Goal: Information Seeking & Learning: Understand process/instructions

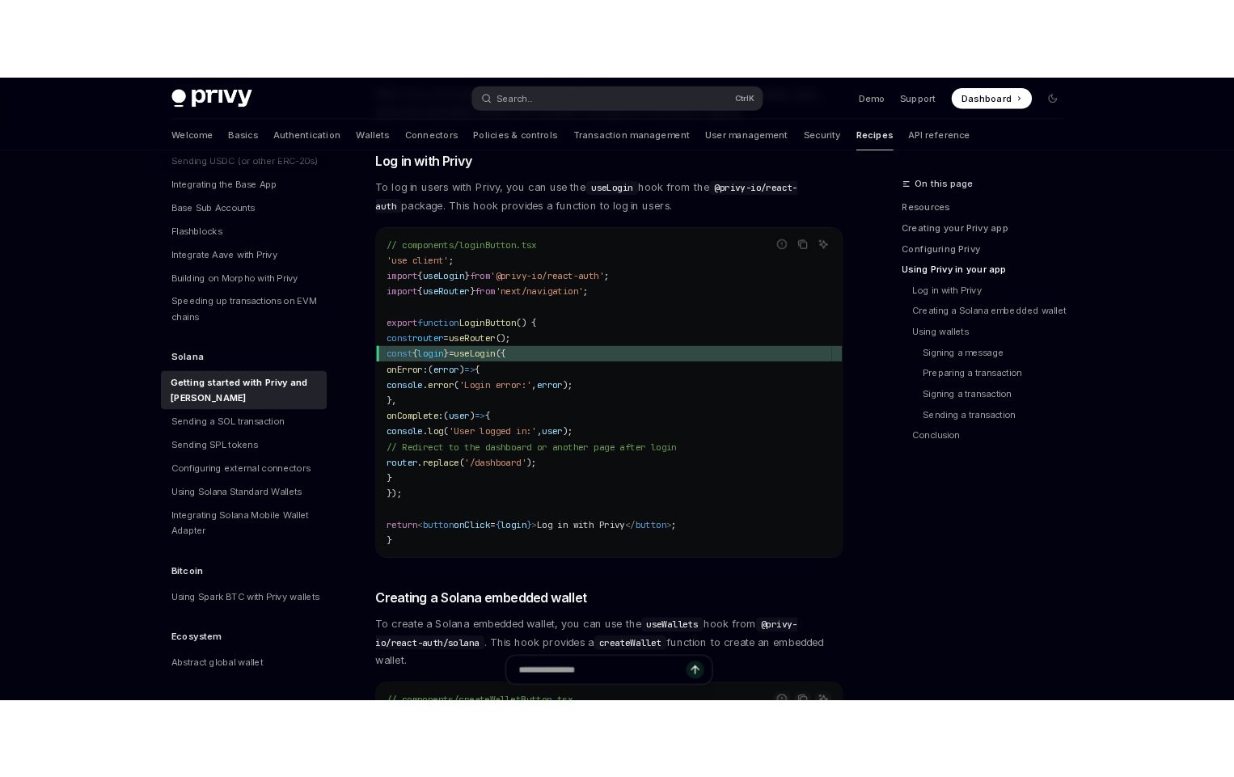
scroll to position [1943, 0]
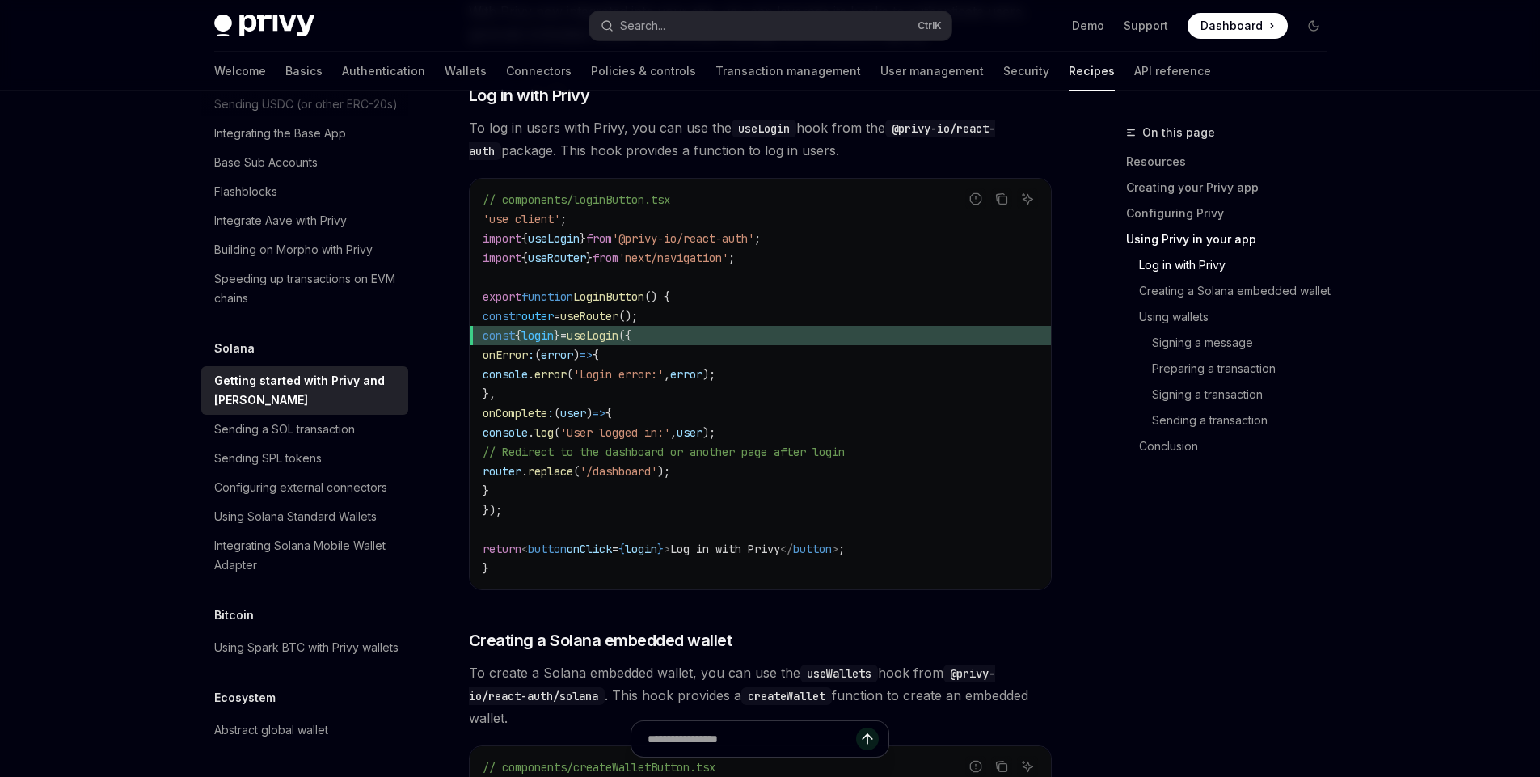
type textarea "*"
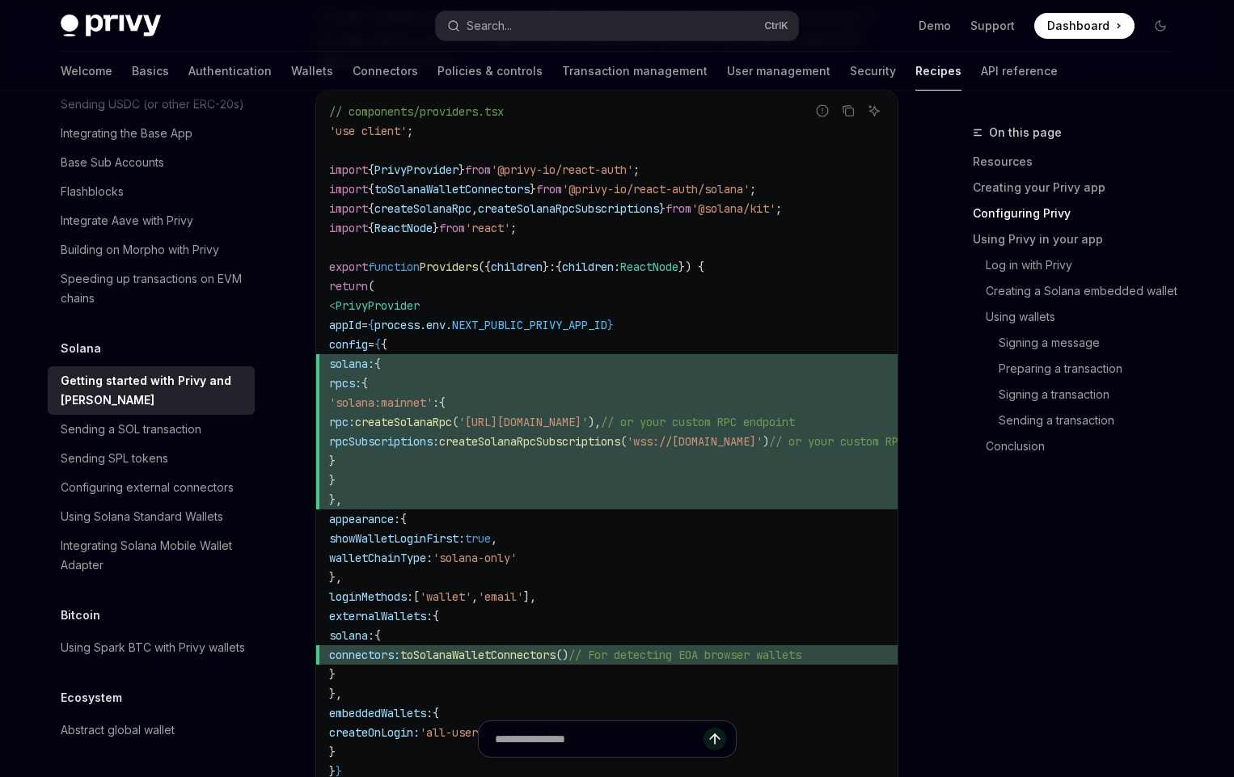
scroll to position [873, 0]
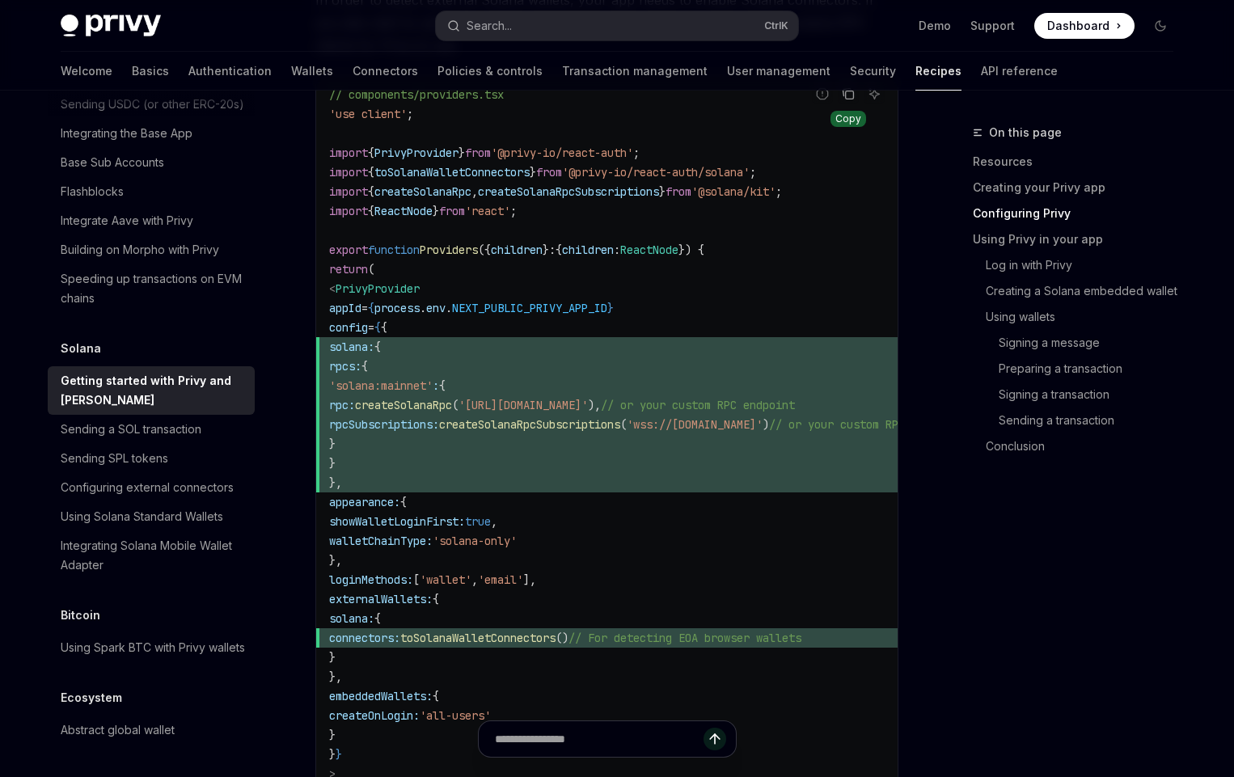
click at [846, 99] on icon "Copy the contents from the code block" at bounding box center [848, 93] width 13 height 13
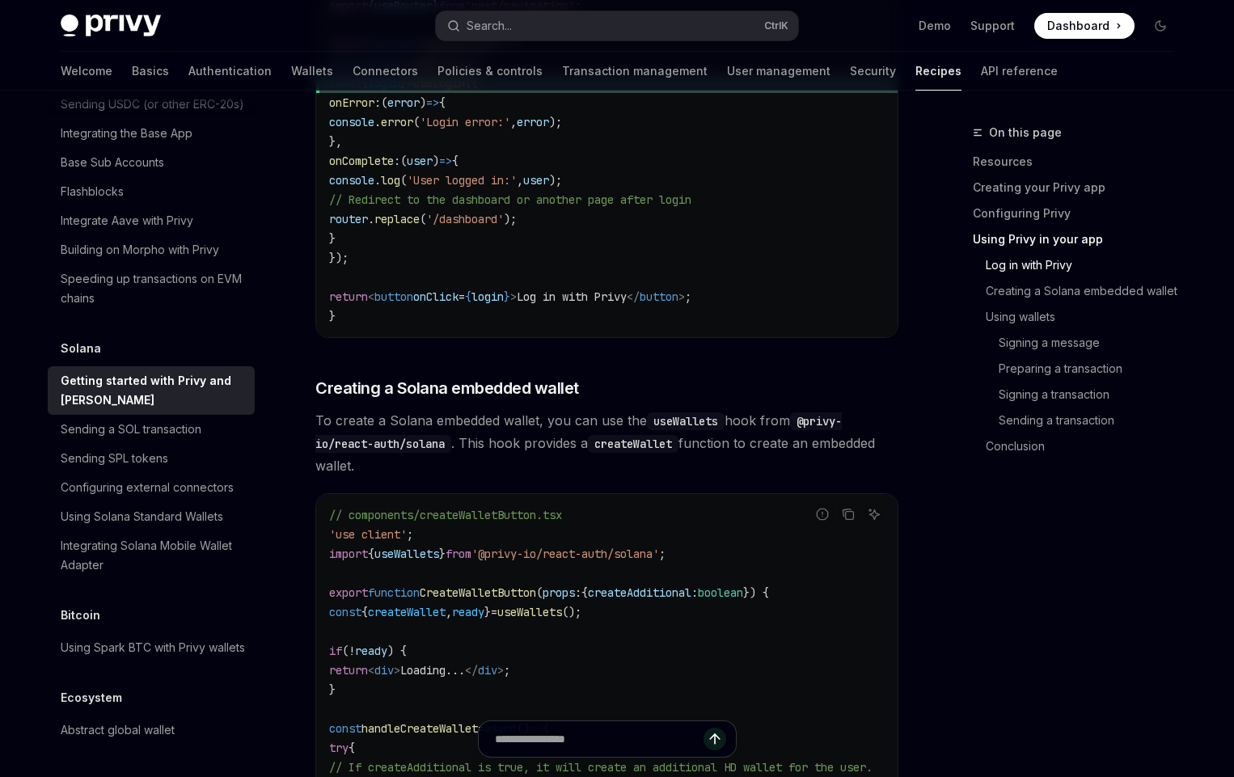
scroll to position [2373, 0]
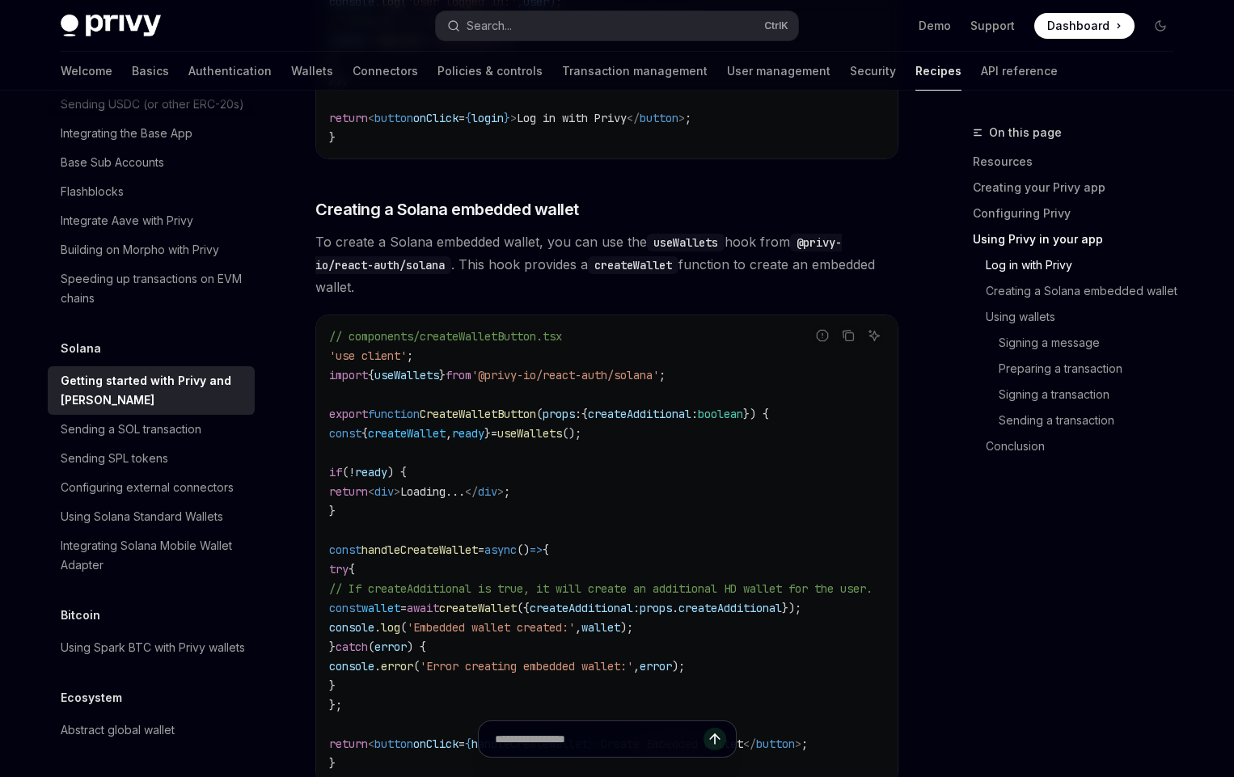
click at [659, 382] on span "'@privy-io/react-auth/solana'" at bounding box center [565, 375] width 188 height 15
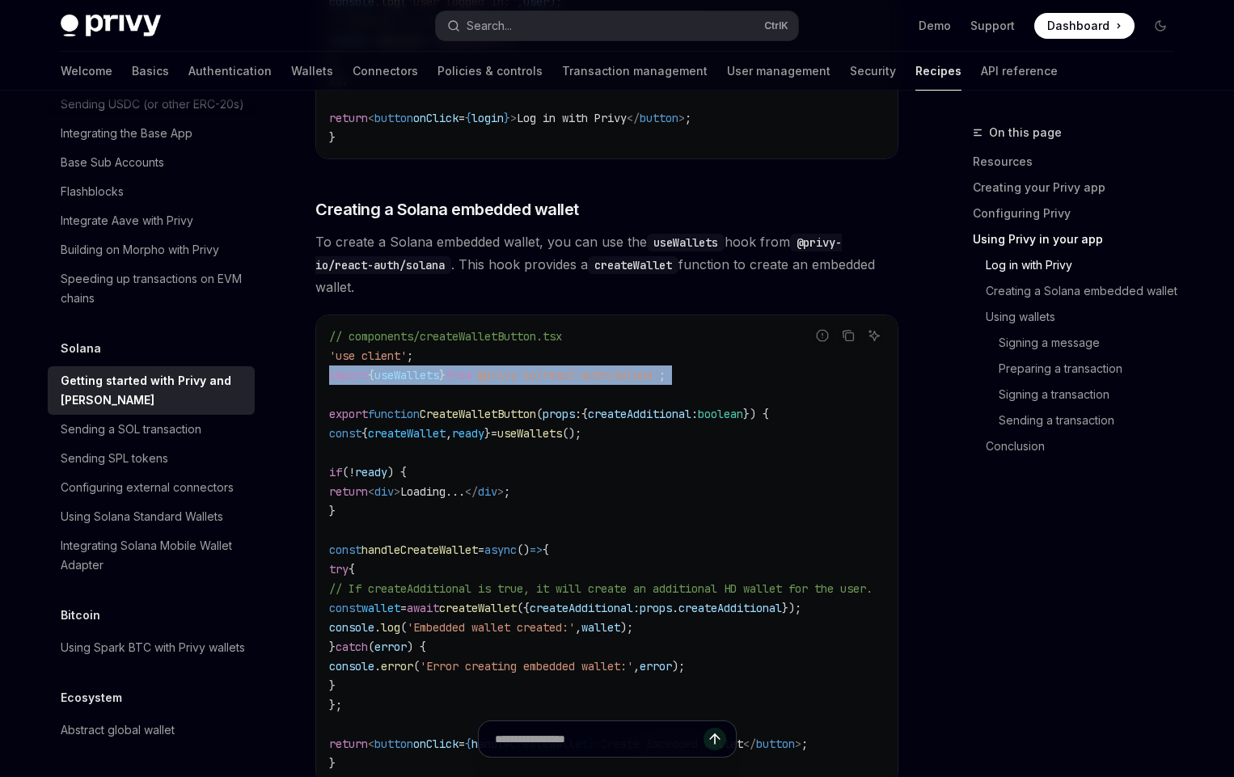
click at [659, 382] on span "'@privy-io/react-auth/solana'" at bounding box center [565, 375] width 188 height 15
click at [642, 382] on span "'@privy-io/react-auth/solana'" at bounding box center [565, 375] width 188 height 15
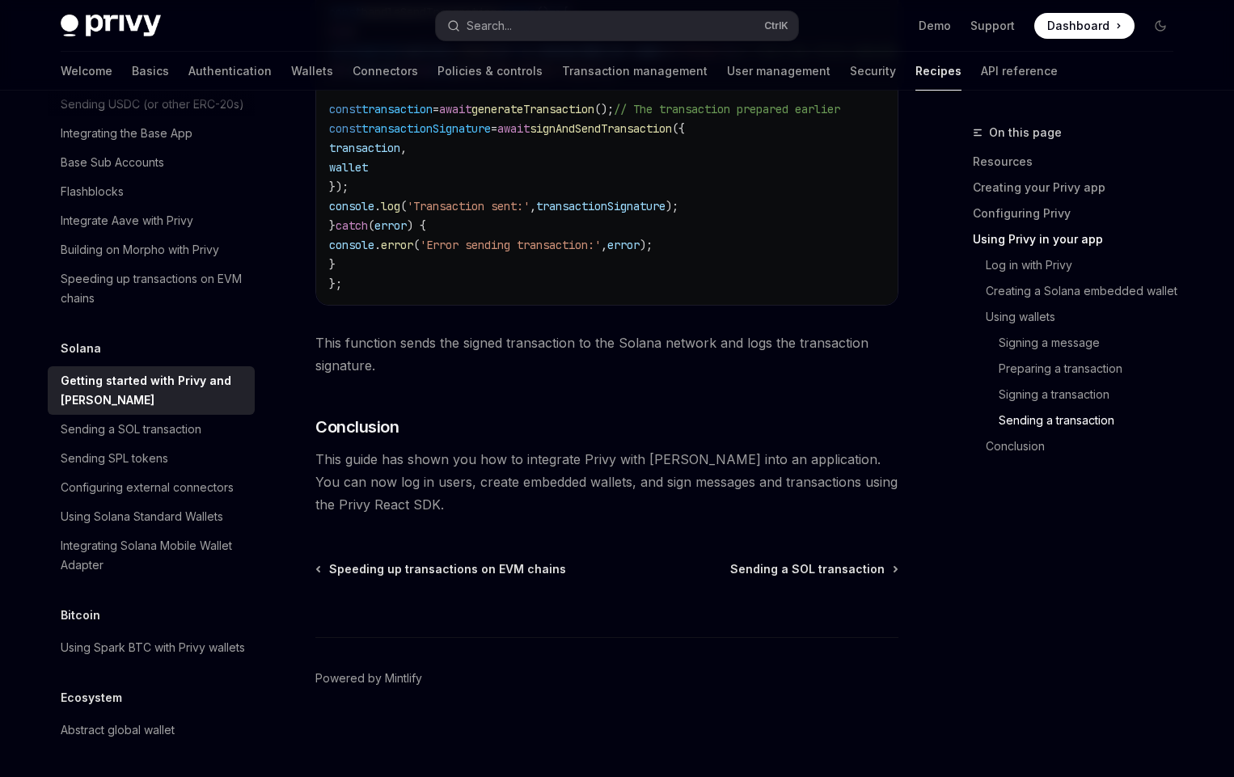
scroll to position [5653, 0]
click at [567, 487] on span "This guide has shown you how to integrate Privy with Solana into an application…" at bounding box center [606, 482] width 583 height 68
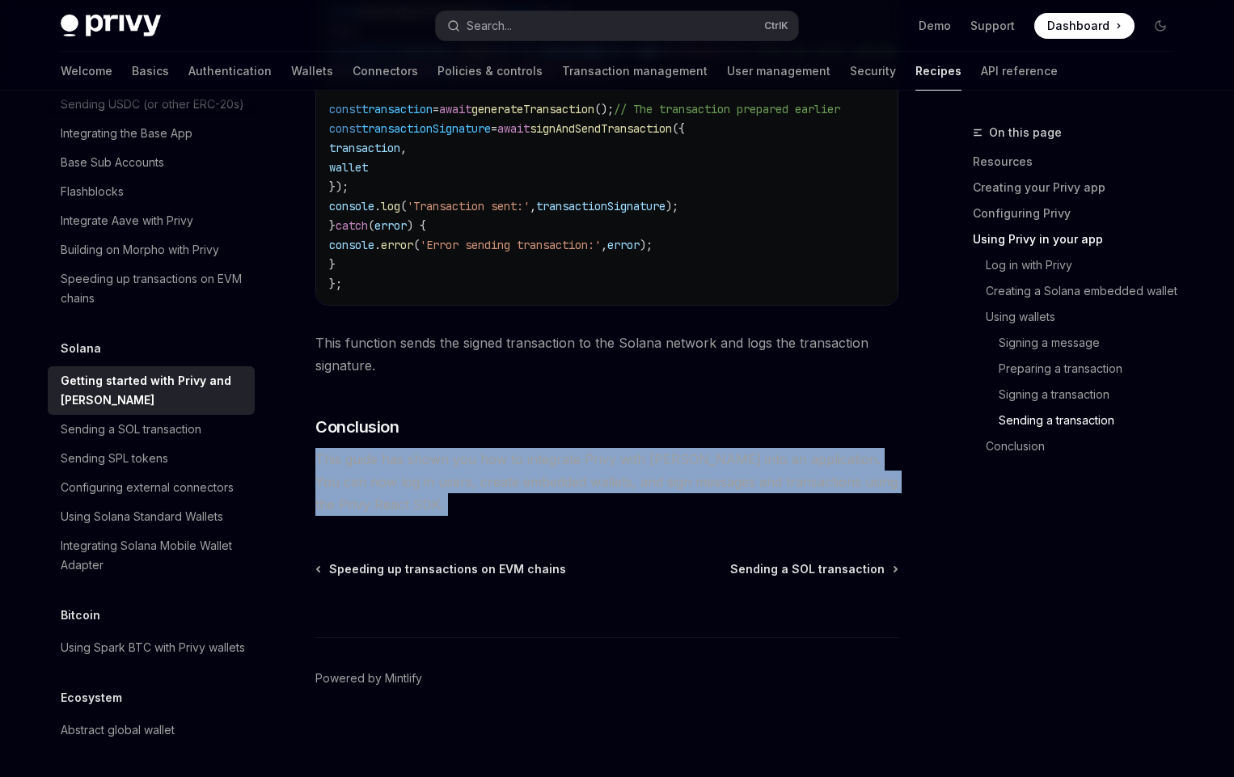
click at [567, 487] on span "This guide has shown you how to integrate Privy with Solana into an application…" at bounding box center [606, 482] width 583 height 68
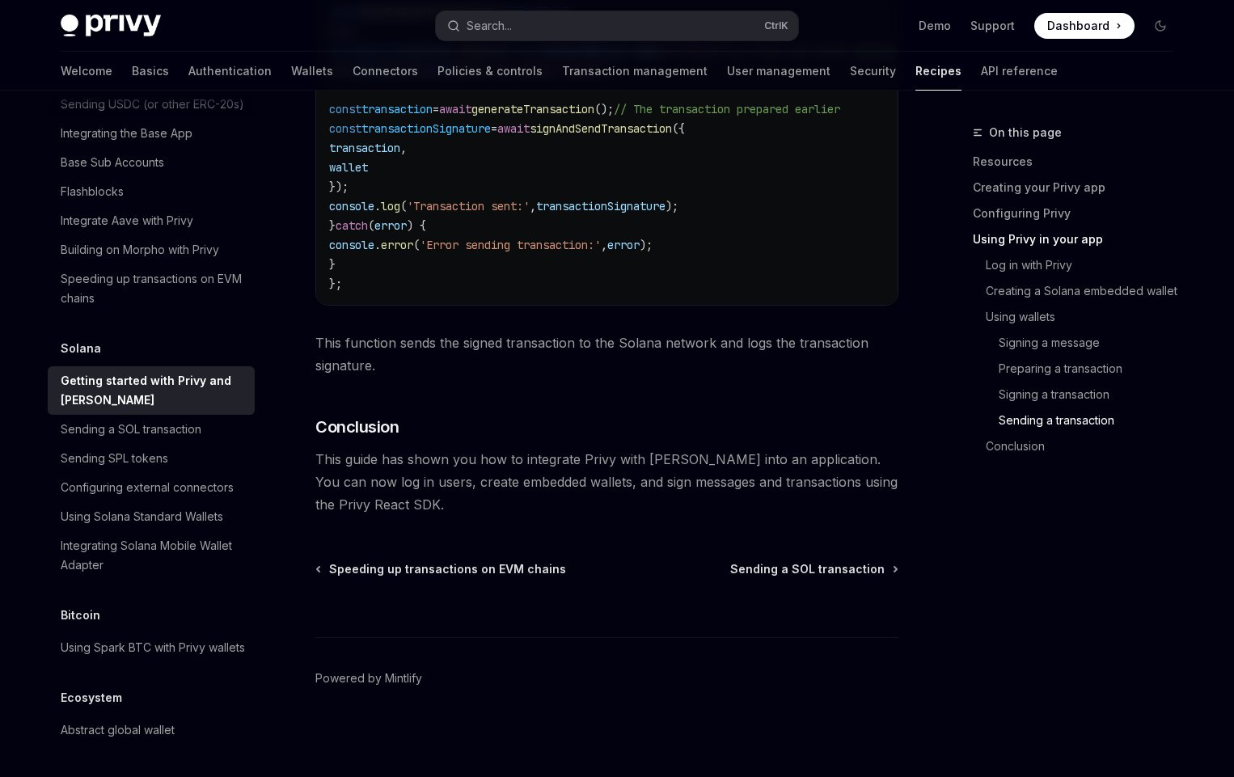
click at [567, 487] on span "This guide has shown you how to integrate Privy with Solana into an application…" at bounding box center [606, 482] width 583 height 68
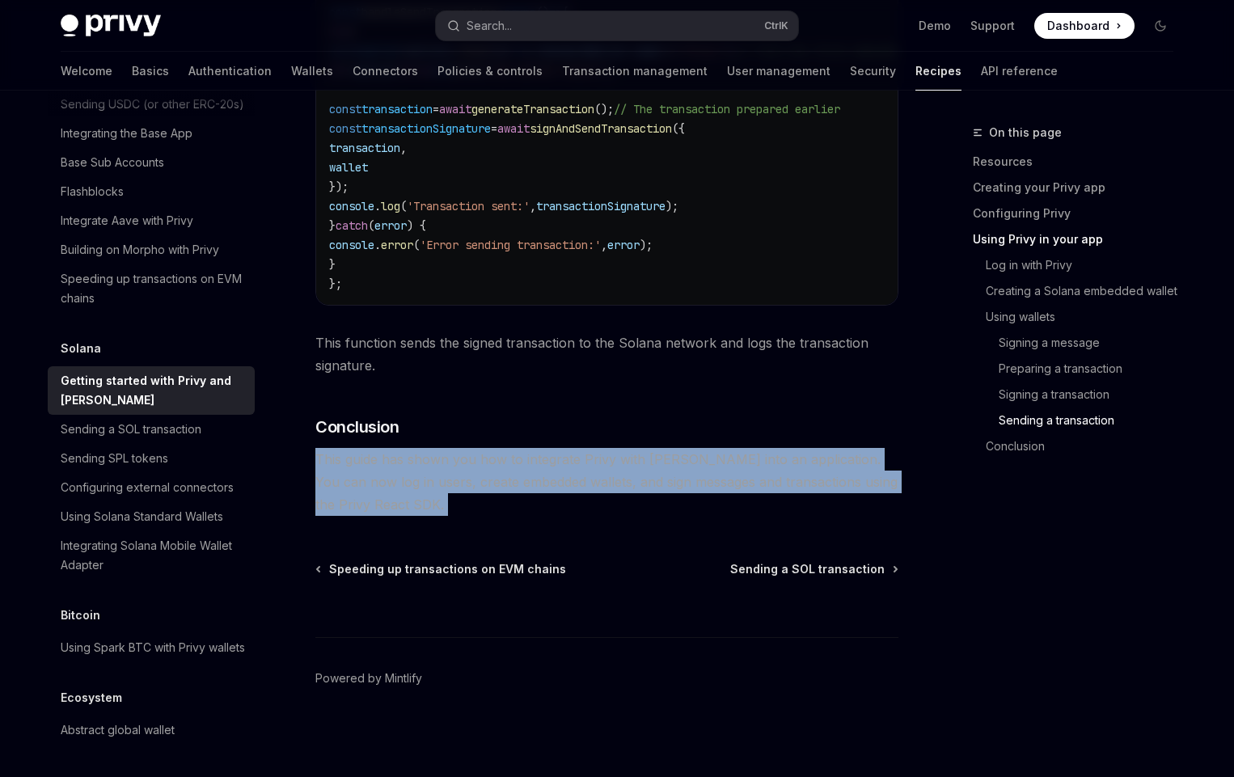
click at [567, 487] on span "This guide has shown you how to integrate Privy with Solana into an application…" at bounding box center [606, 482] width 583 height 68
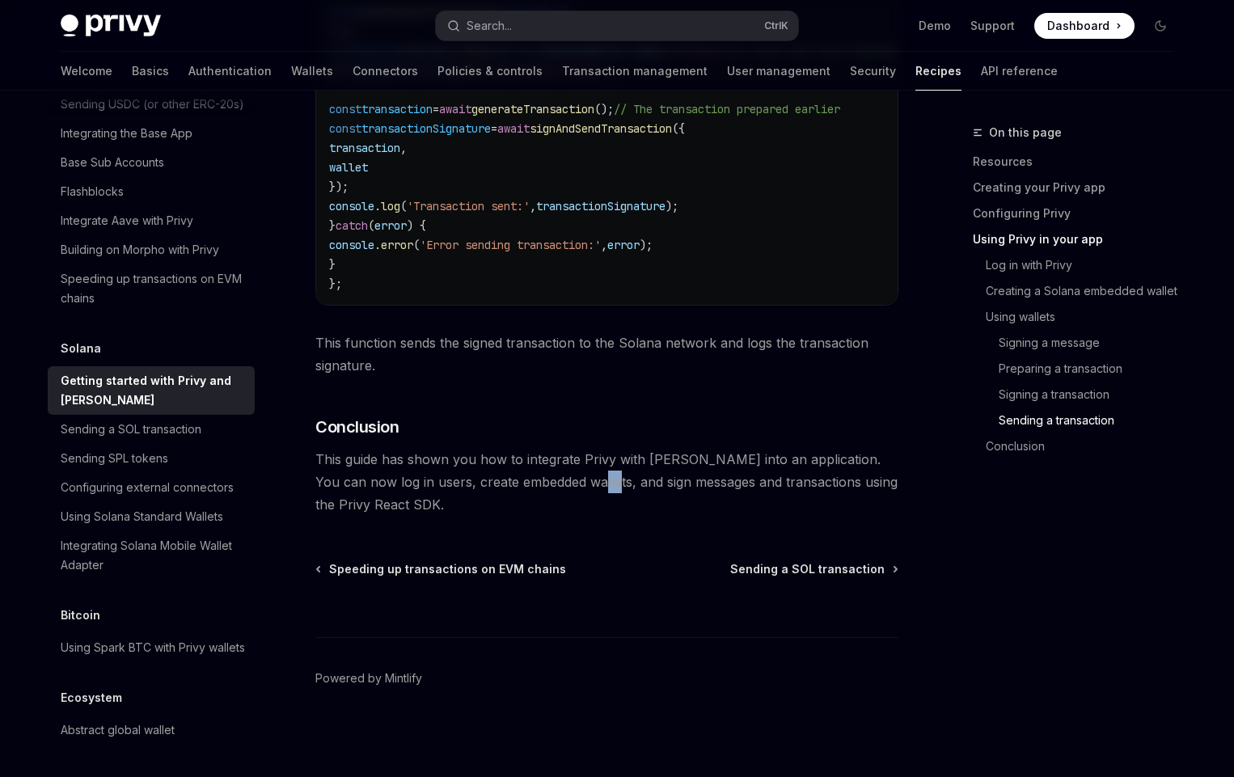
click at [567, 487] on span "This guide has shown you how to integrate Privy with Solana into an application…" at bounding box center [606, 482] width 583 height 68
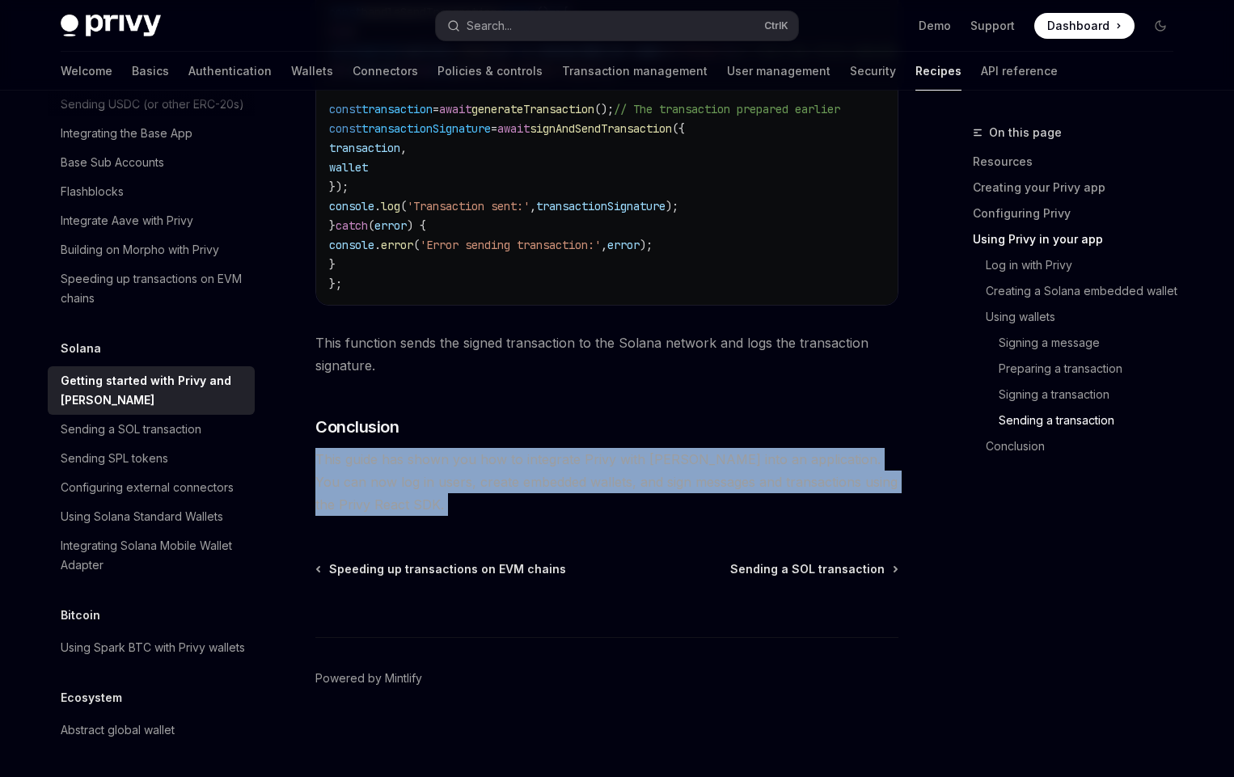
click at [567, 487] on span "This guide has shown you how to integrate Privy with Solana into an application…" at bounding box center [606, 482] width 583 height 68
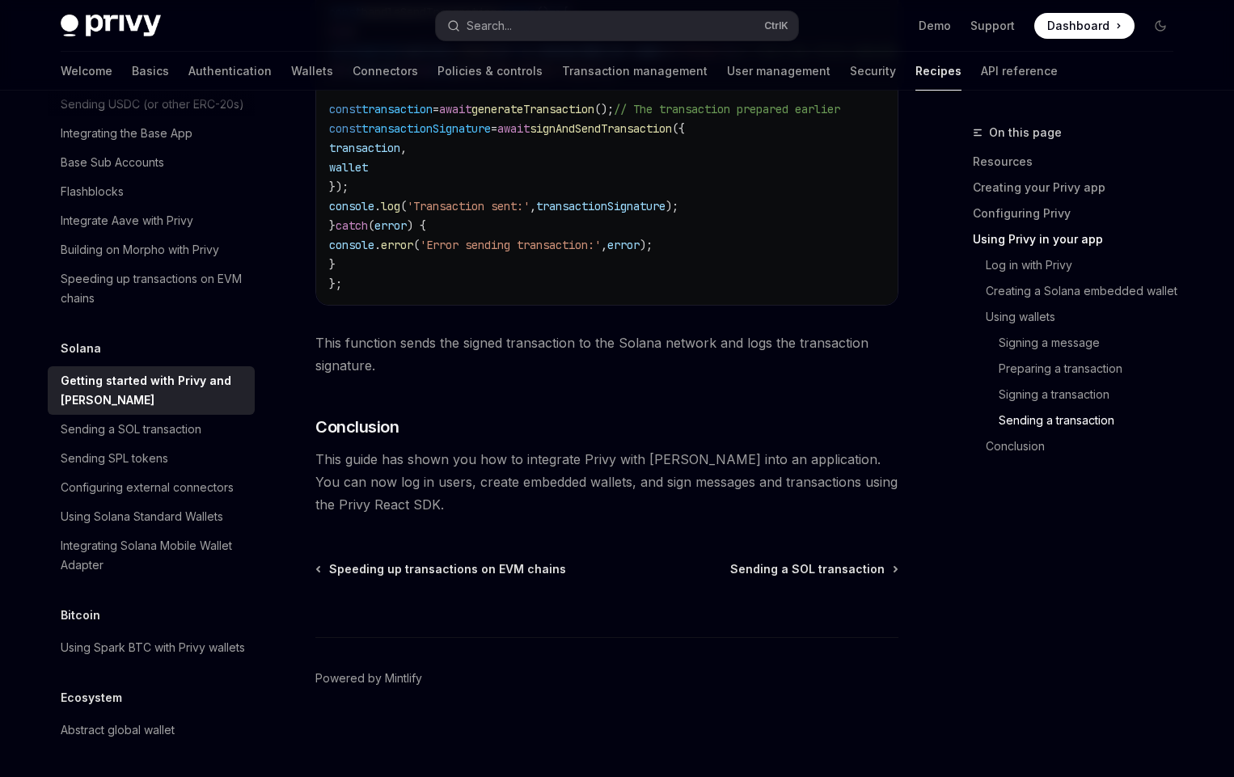
click at [567, 487] on span "This guide has shown you how to integrate Privy with Solana into an application…" at bounding box center [606, 482] width 583 height 68
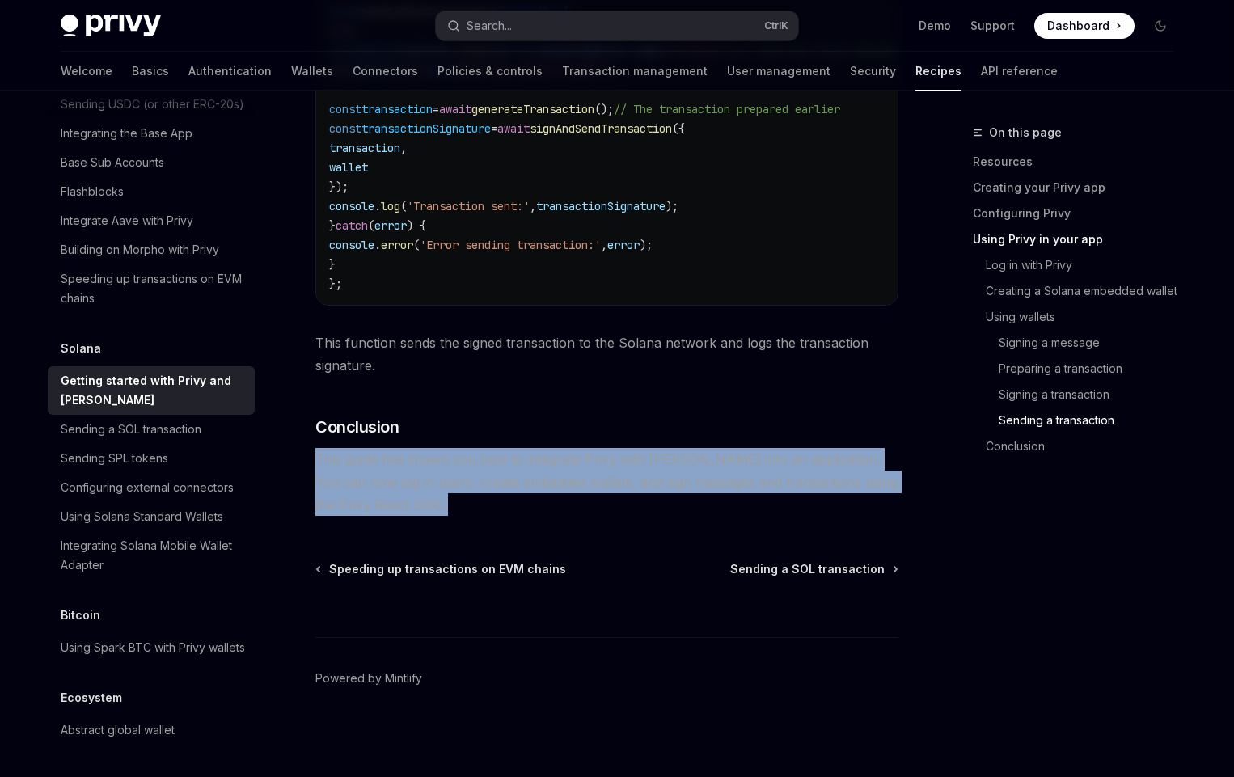
click at [567, 487] on span "This guide has shown you how to integrate Privy with Solana into an application…" at bounding box center [606, 482] width 583 height 68
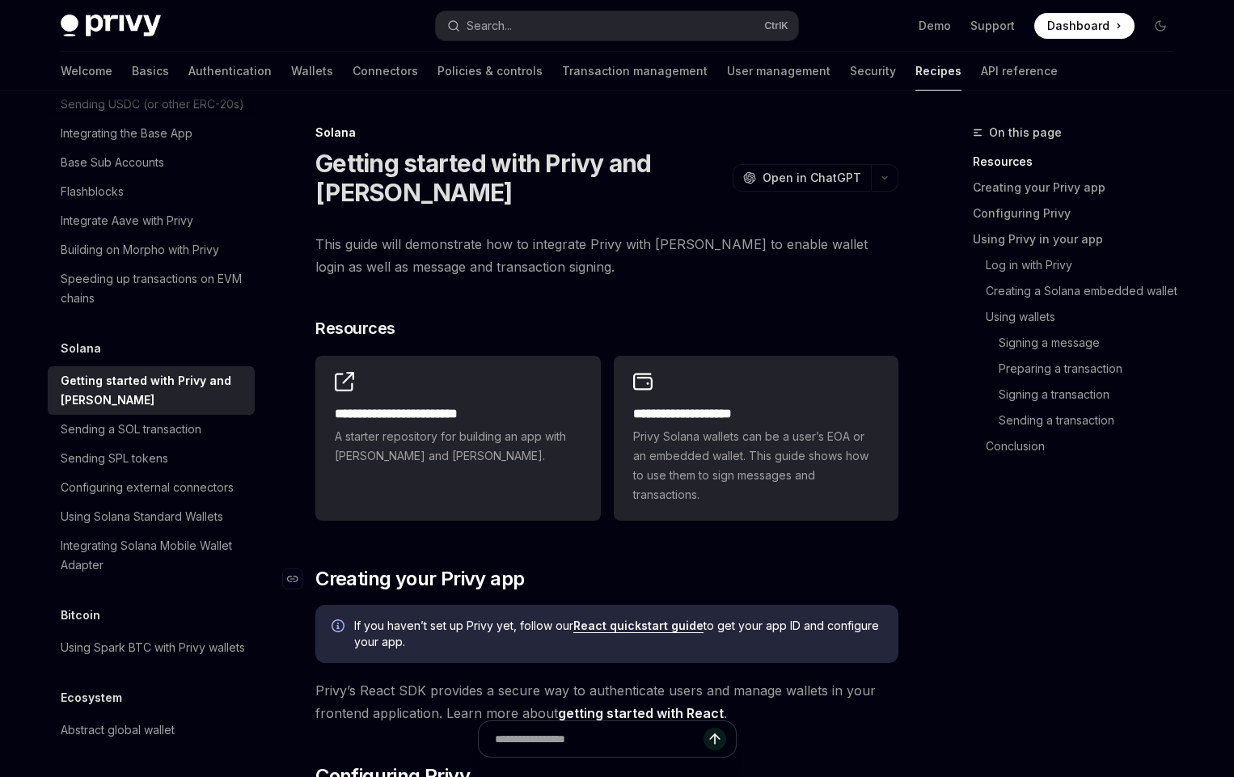
scroll to position [285, 0]
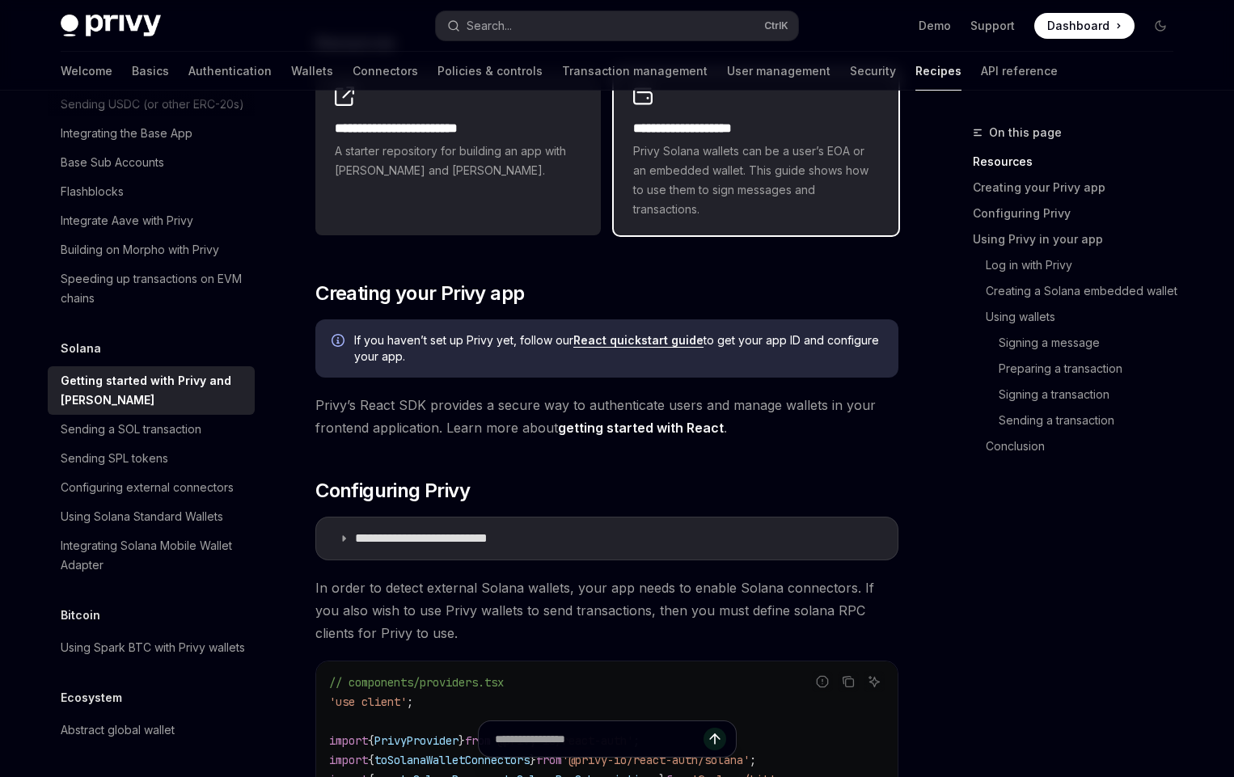
click at [799, 197] on span "Privy Solana wallets can be a user’s EOA or an embedded wallet. This guide show…" at bounding box center [756, 180] width 246 height 78
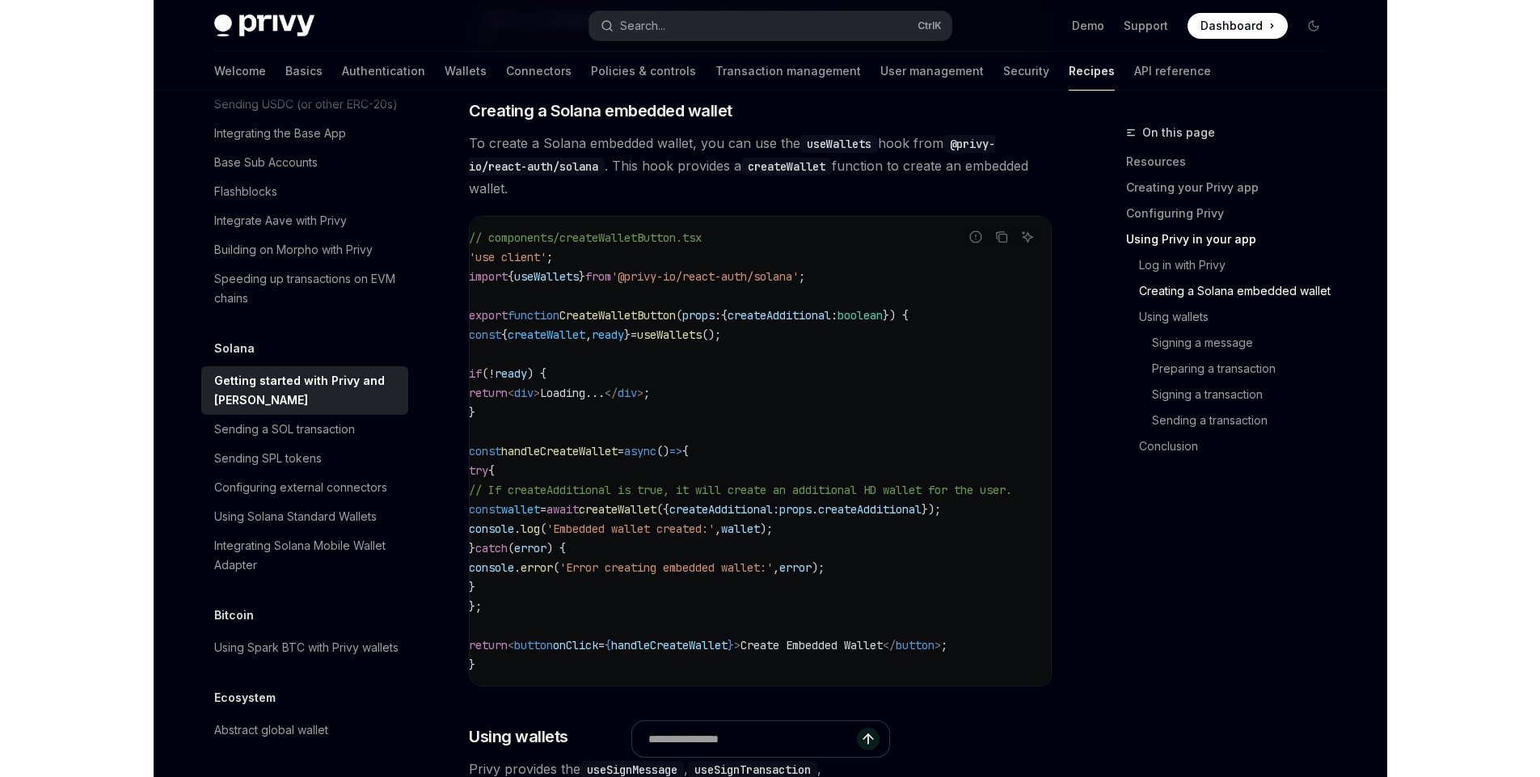
scroll to position [0, 0]
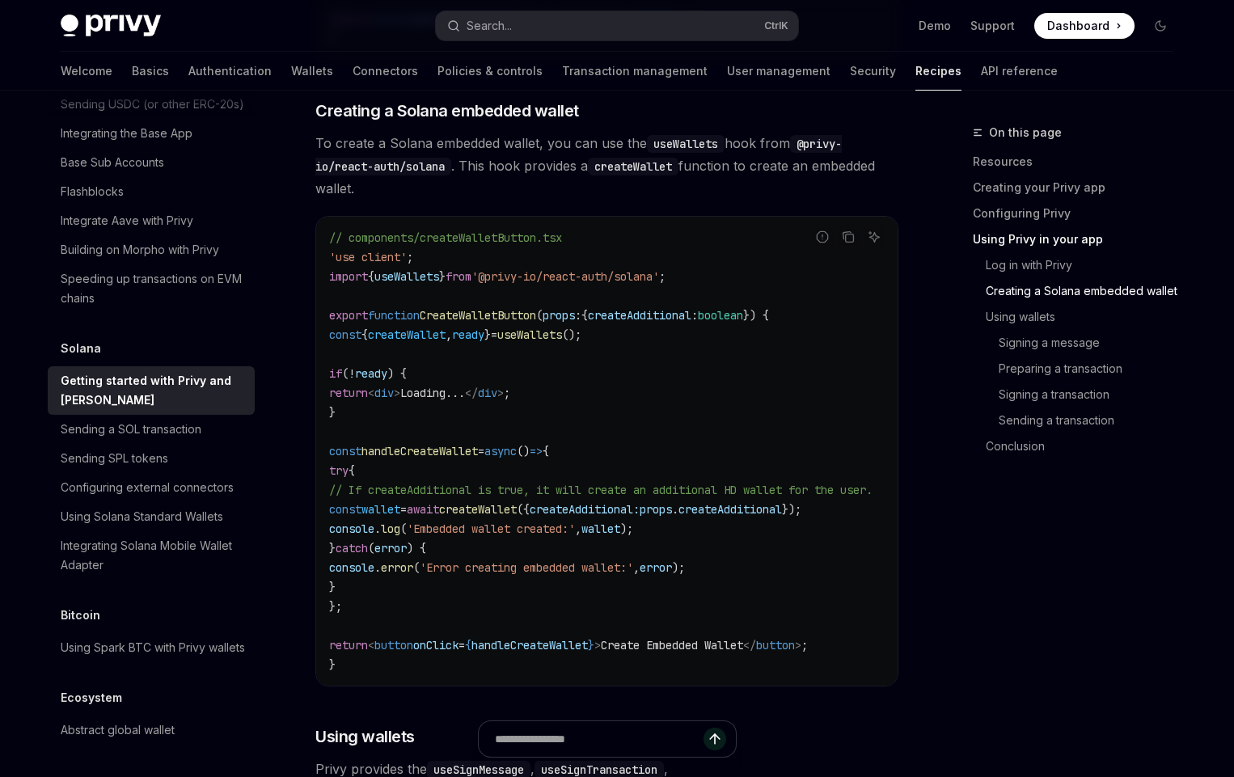
click at [619, 517] on span "createAdditional:" at bounding box center [584, 509] width 110 height 15
drag, startPoint x: 619, startPoint y: 519, endPoint x: 816, endPoint y: 512, distance: 196.6
click at [801, 512] on span "const wallet = await createWallet ({ createAdditional: props . createAdditional…" at bounding box center [565, 509] width 472 height 15
click at [782, 512] on span "createAdditional" at bounding box center [729, 509] width 103 height 15
type textarea "*"
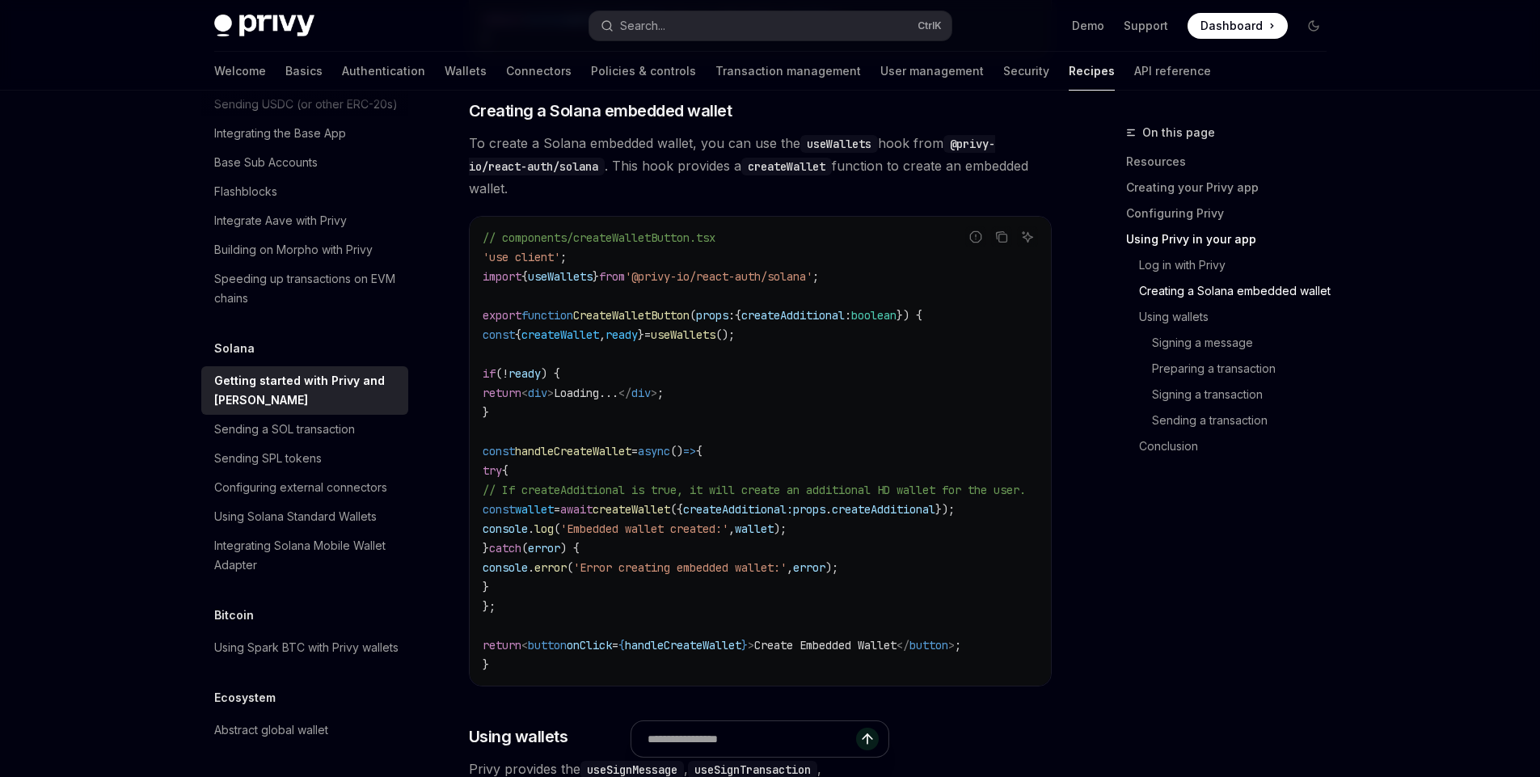
click at [565, 284] on span "useWallets" at bounding box center [560, 276] width 65 height 15
click at [599, 332] on code "// components/createWalletButton.tsx 'use client' ; import { useWallets } from …" at bounding box center [774, 451] width 582 height 446
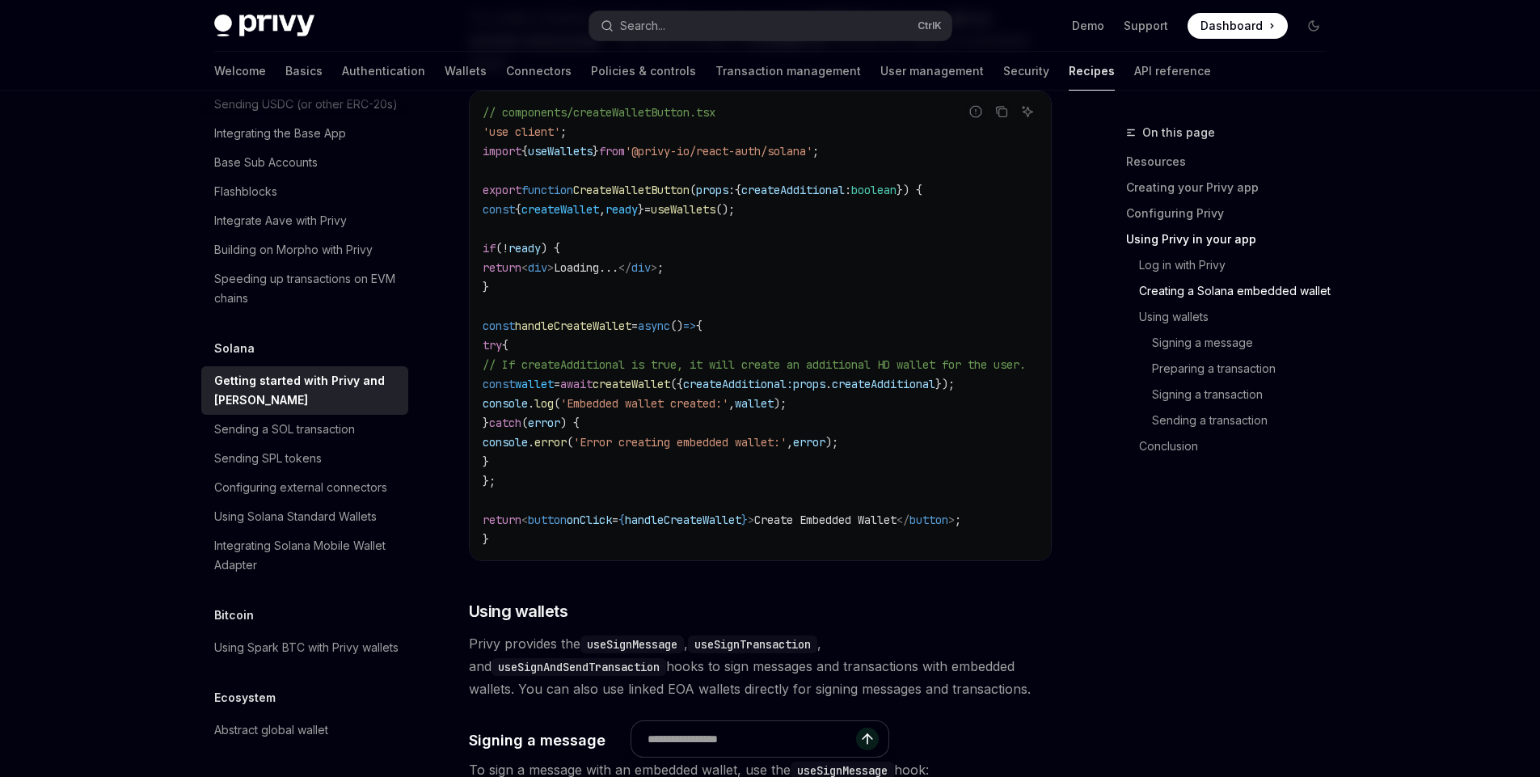
scroll to position [2599, 0]
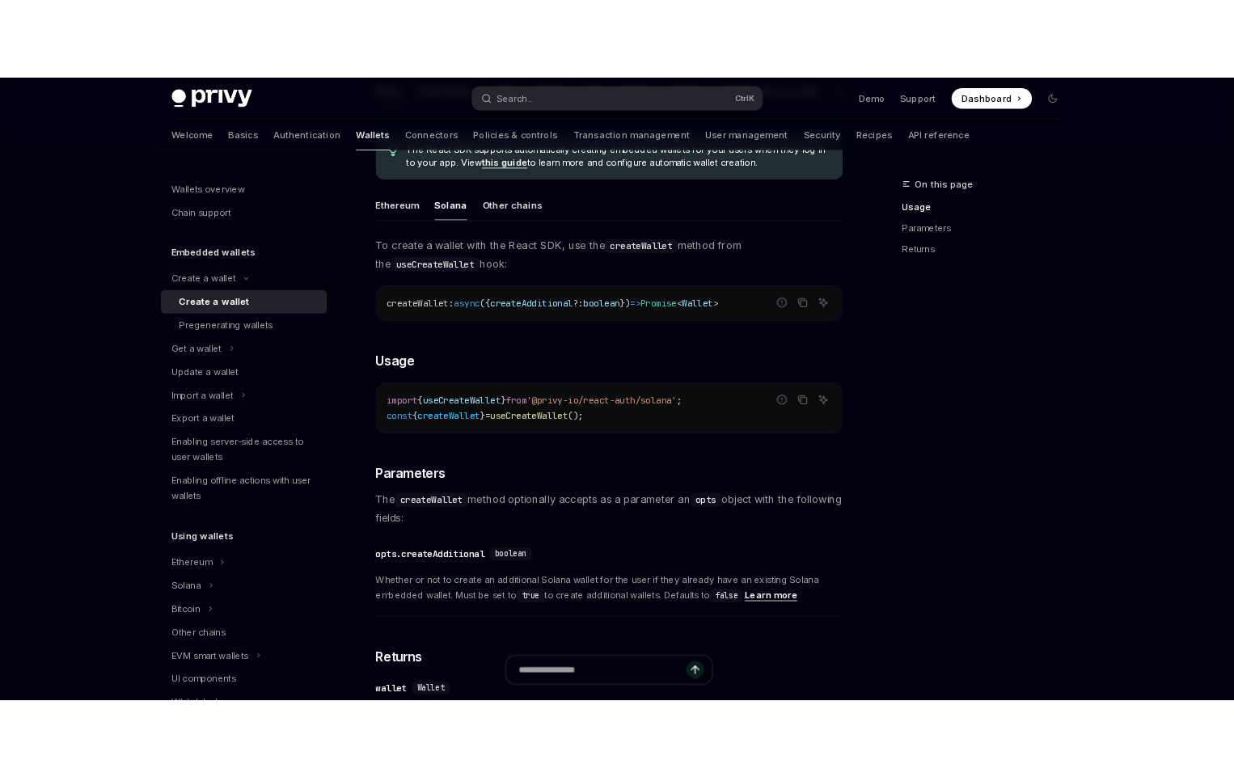
scroll to position [430, 0]
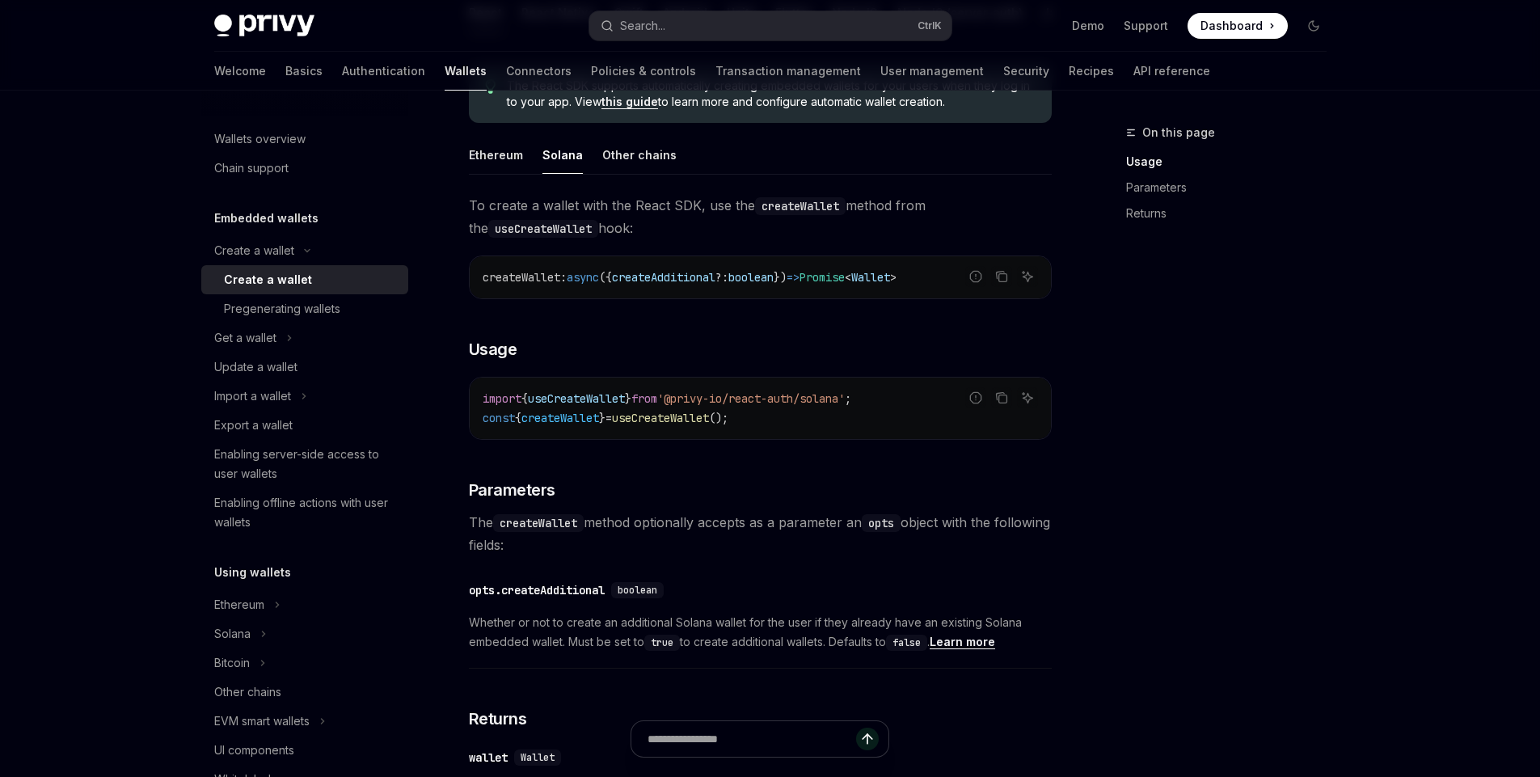
type textarea "*"
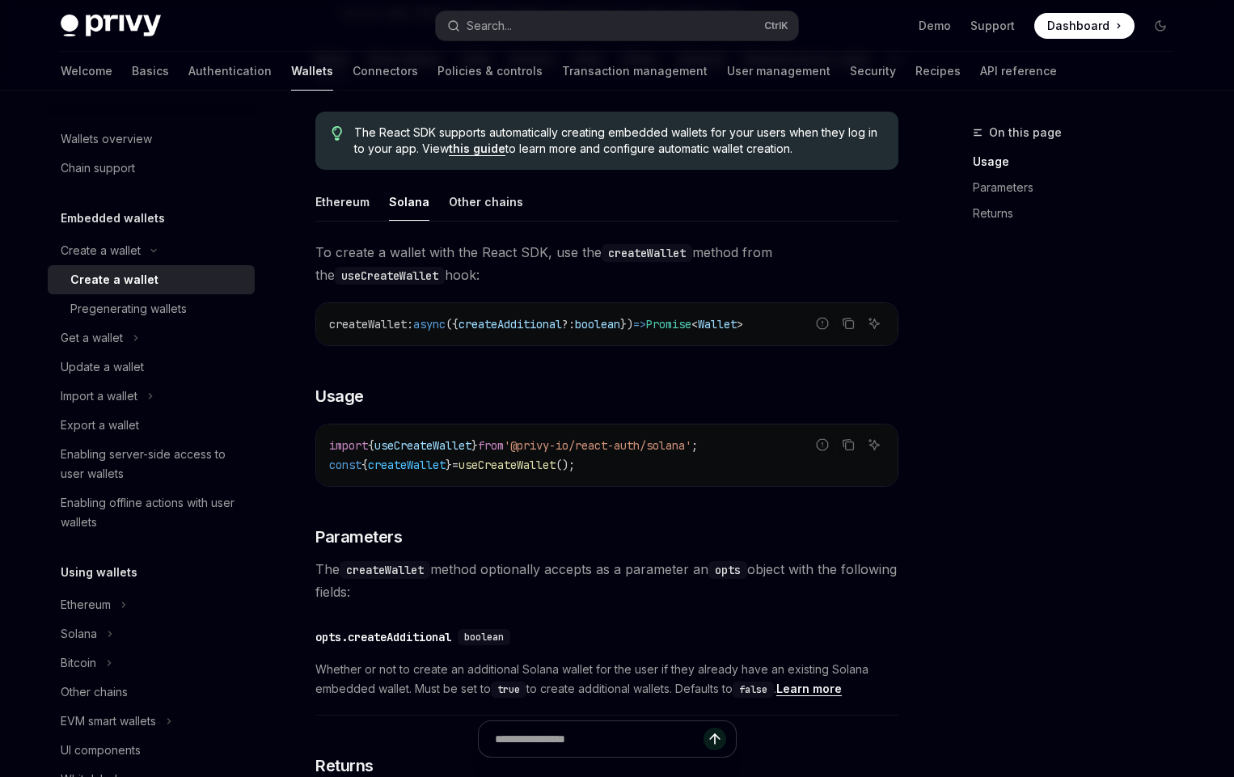
scroll to position [387, 0]
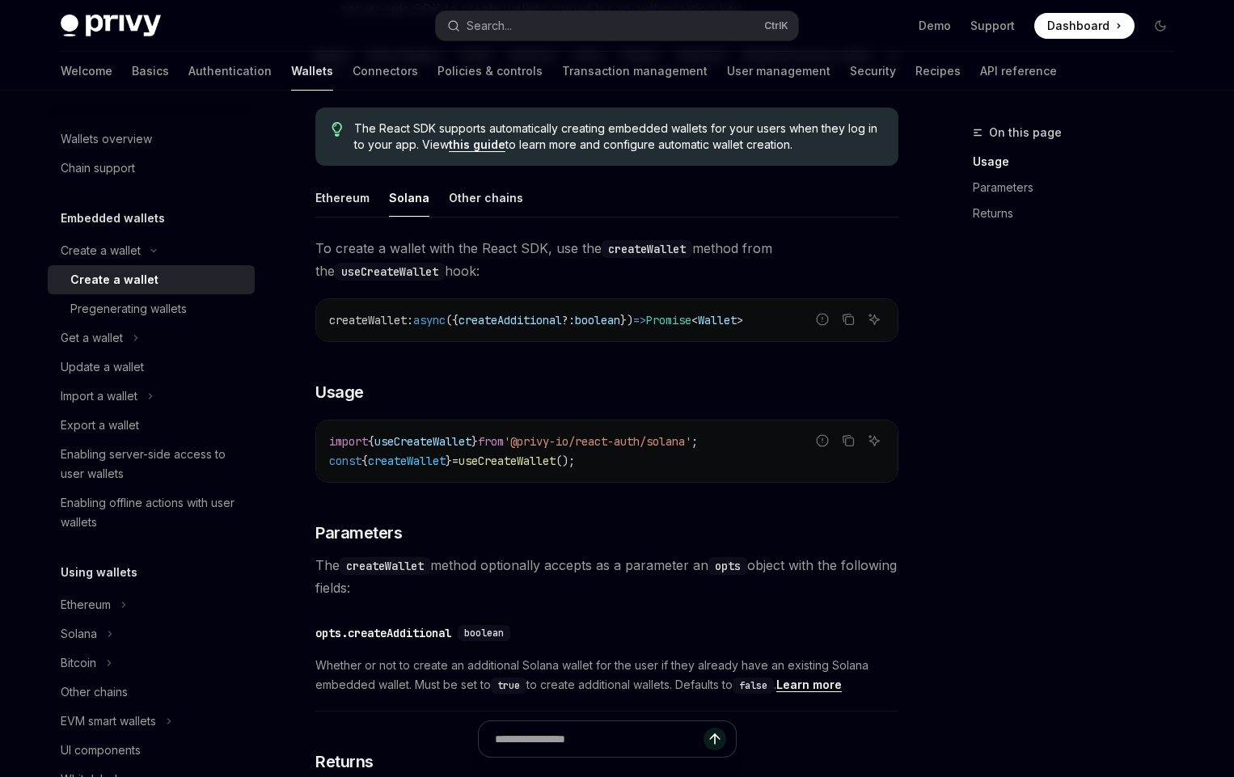
click at [504, 327] on span "createAdditional" at bounding box center [509, 320] width 103 height 15
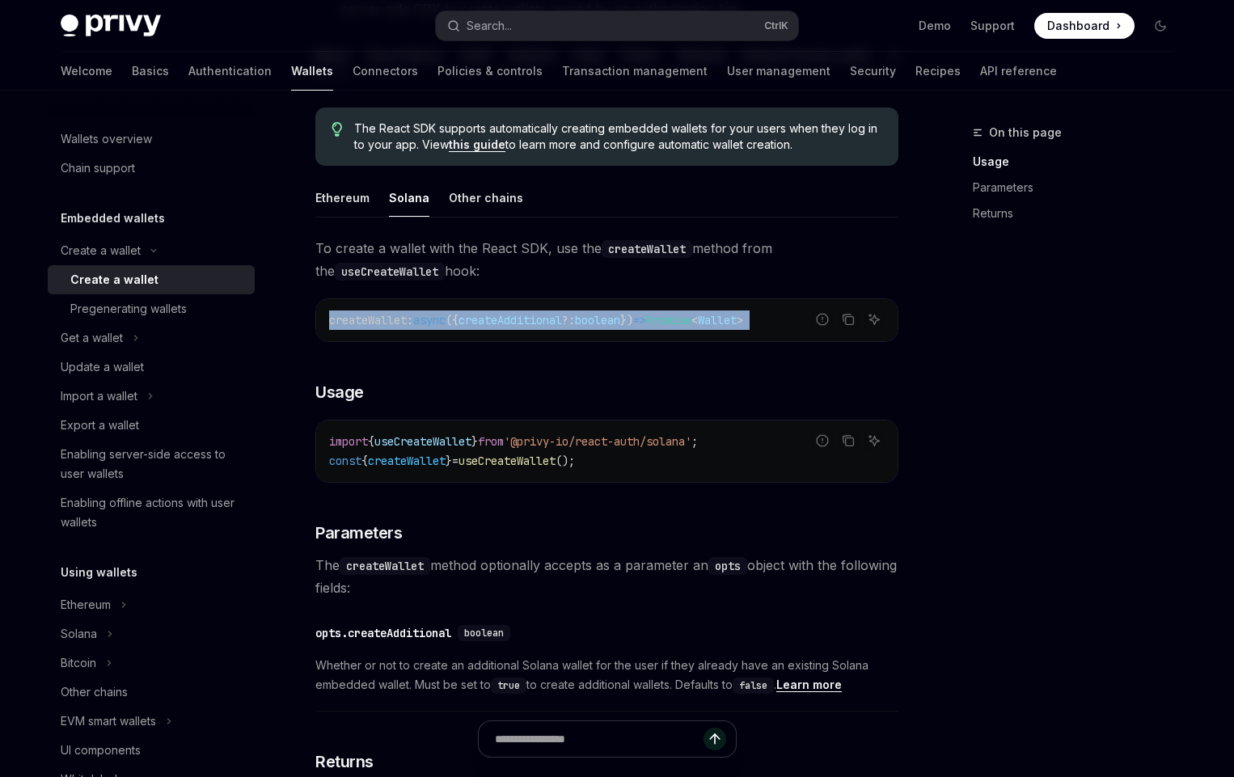
click at [504, 327] on span "createAdditional" at bounding box center [509, 320] width 103 height 15
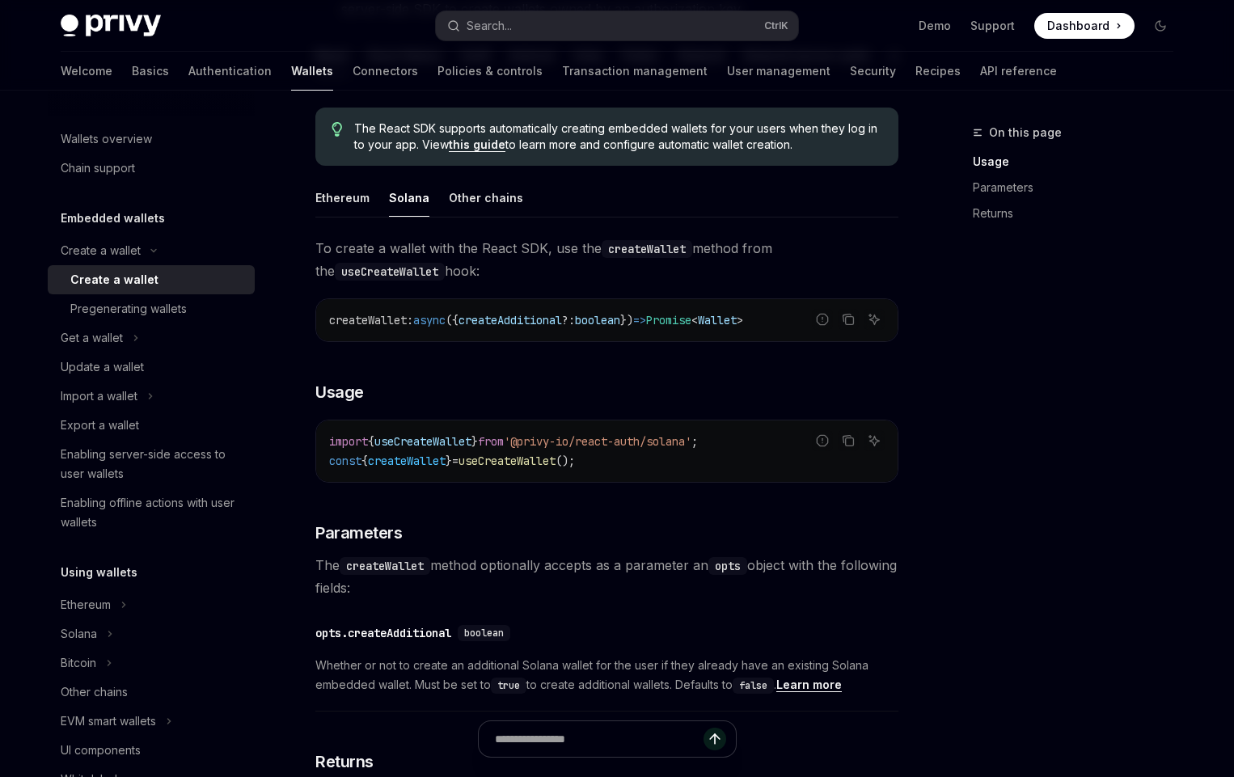
click at [471, 449] on span "useCreateWallet" at bounding box center [422, 441] width 97 height 15
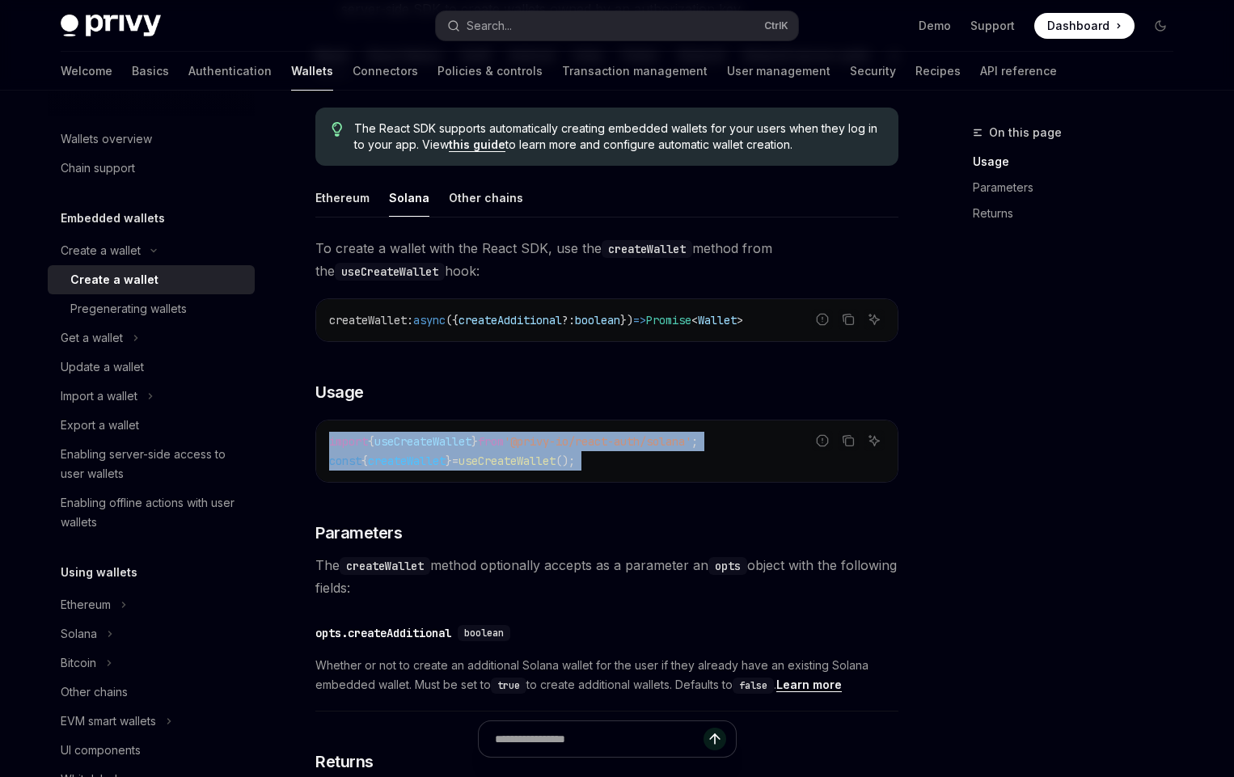
drag, startPoint x: 479, startPoint y: 451, endPoint x: 503, endPoint y: 475, distance: 33.7
click at [503, 470] on code "import { useCreateWallet } from '@privy-io/react-auth/solana' ; const { createW…" at bounding box center [606, 451] width 555 height 39
click at [503, 468] on span "useCreateWallet" at bounding box center [506, 461] width 97 height 15
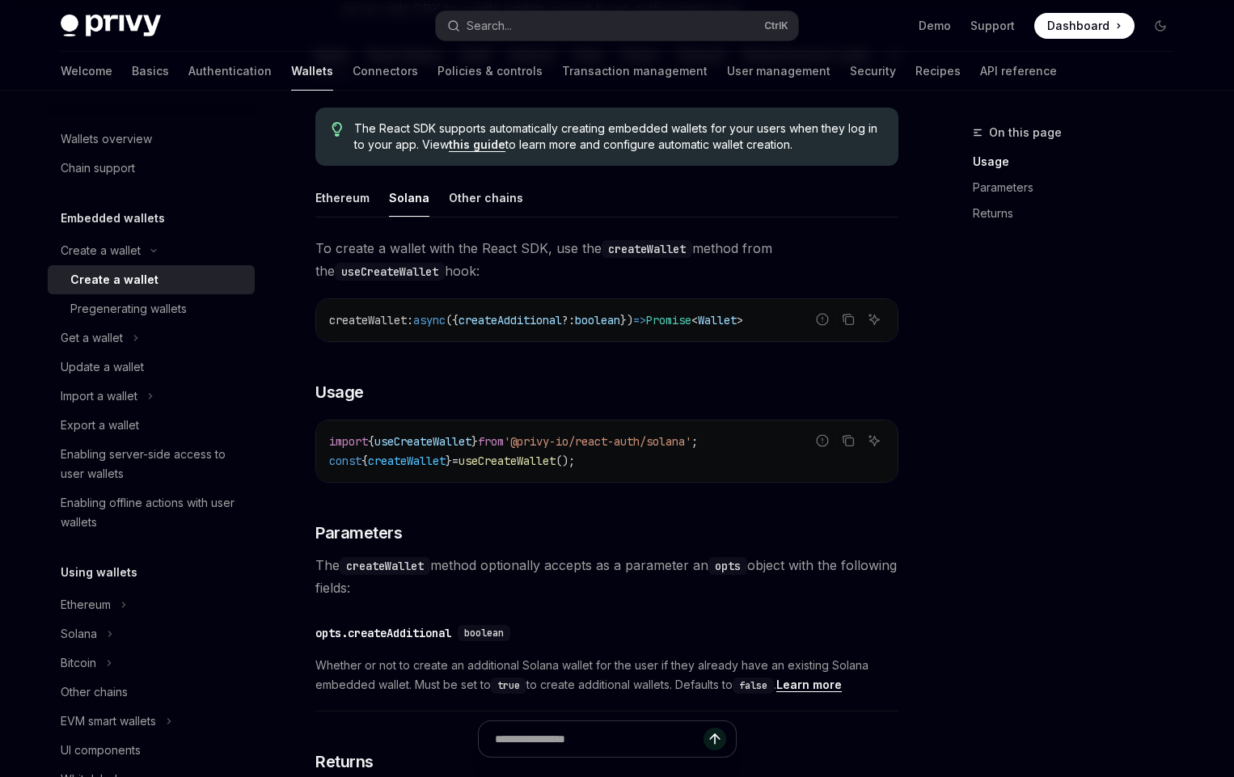
click at [503, 468] on span "useCreateWallet" at bounding box center [506, 461] width 97 height 15
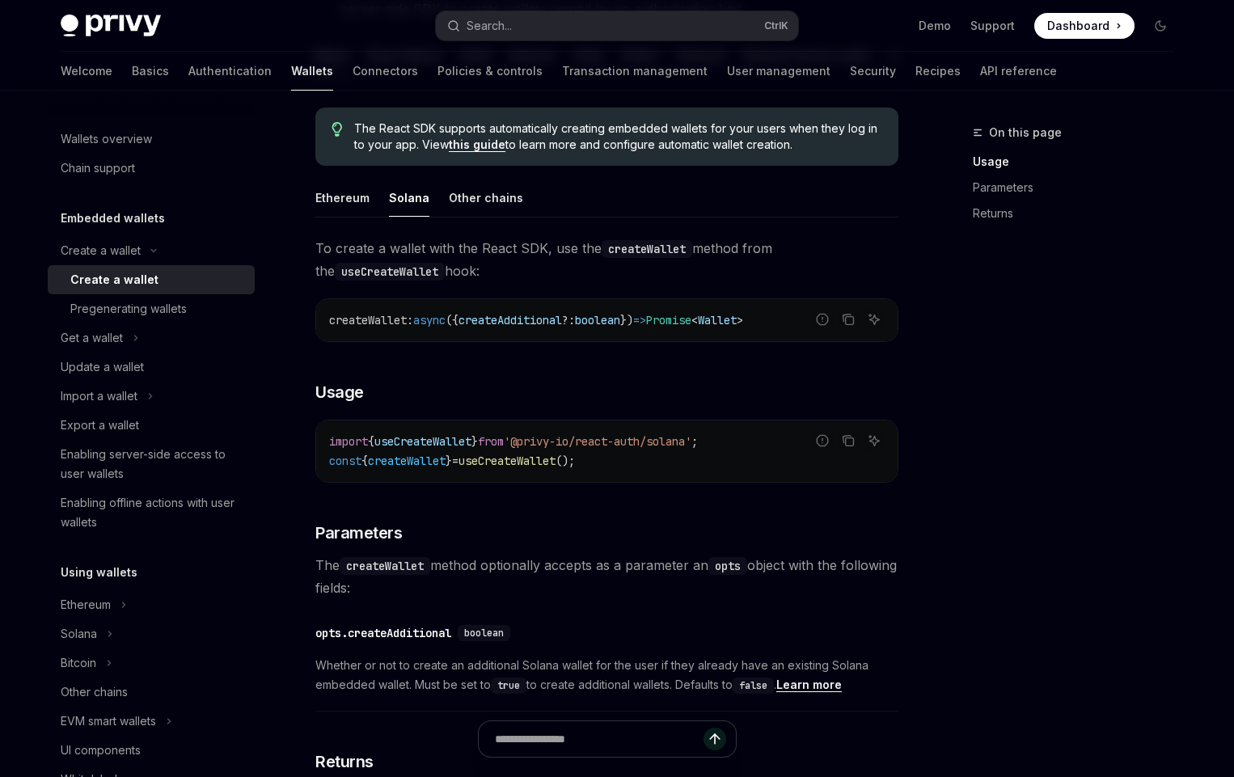
click at [503, 468] on span "useCreateWallet" at bounding box center [506, 461] width 97 height 15
click at [502, 449] on span "from" at bounding box center [491, 441] width 26 height 15
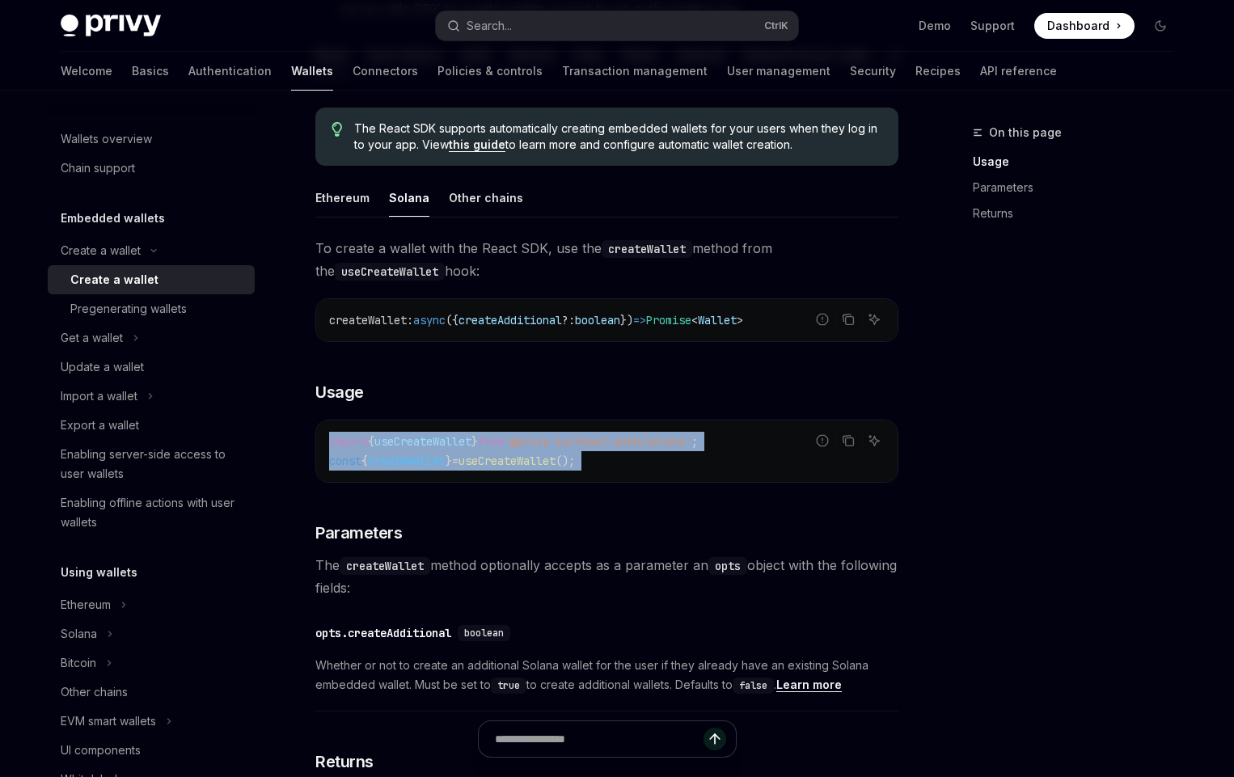
drag, startPoint x: 502, startPoint y: 457, endPoint x: 498, endPoint y: 471, distance: 15.1
click at [498, 470] on code "import { useCreateWallet } from '@privy-io/react-auth/solana' ; const { createW…" at bounding box center [606, 451] width 555 height 39
click at [498, 468] on span "useCreateWallet" at bounding box center [506, 461] width 97 height 15
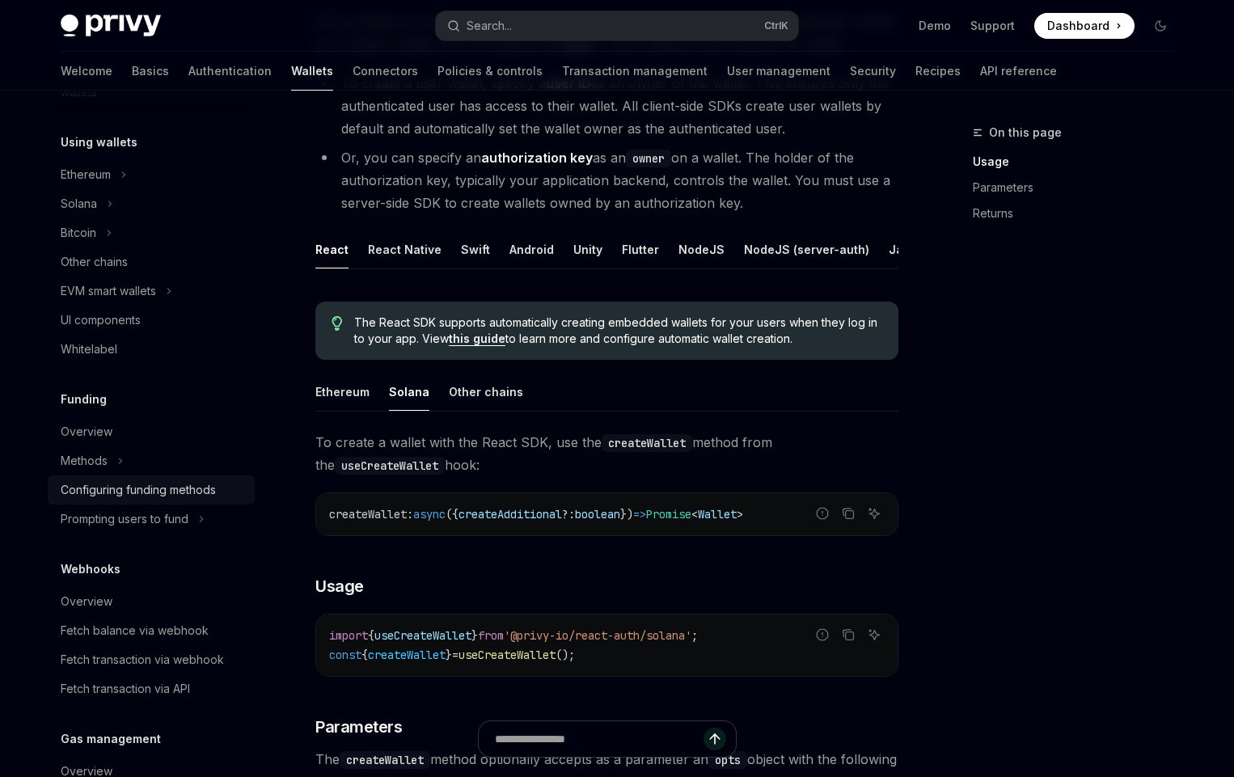
scroll to position [426, 0]
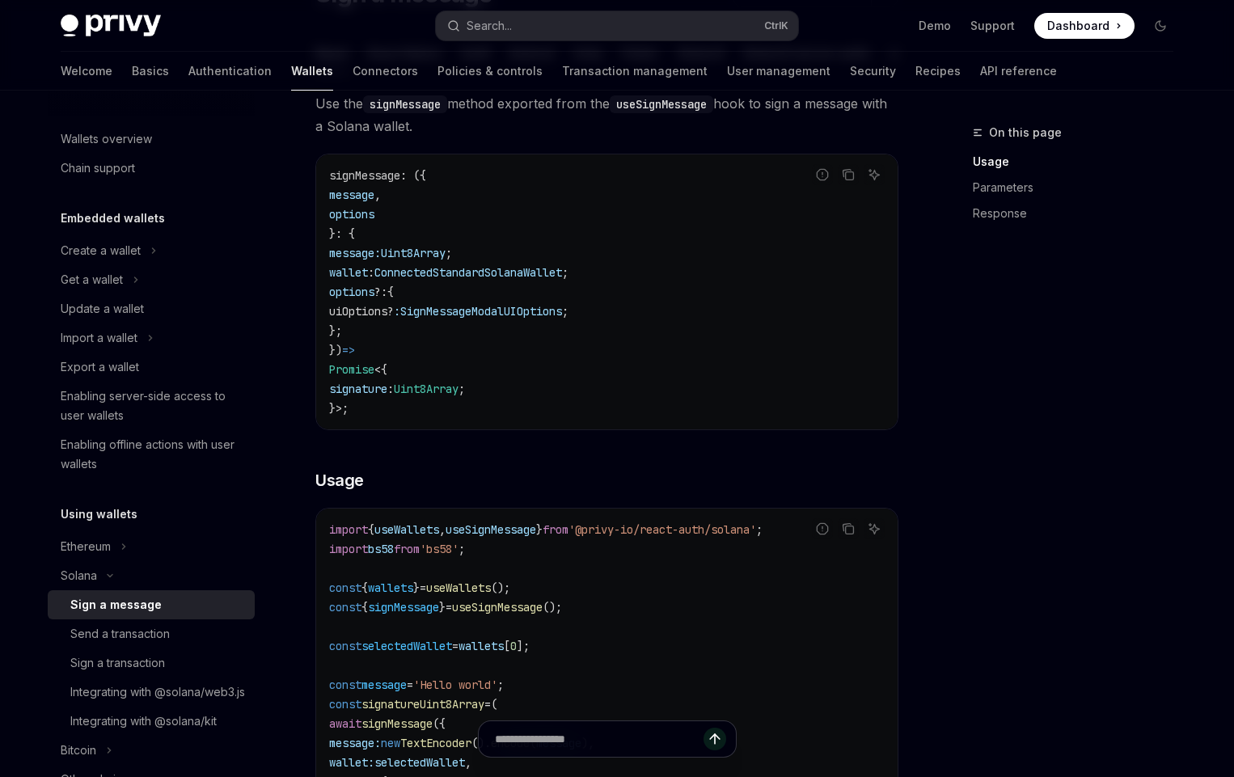
scroll to position [175, 0]
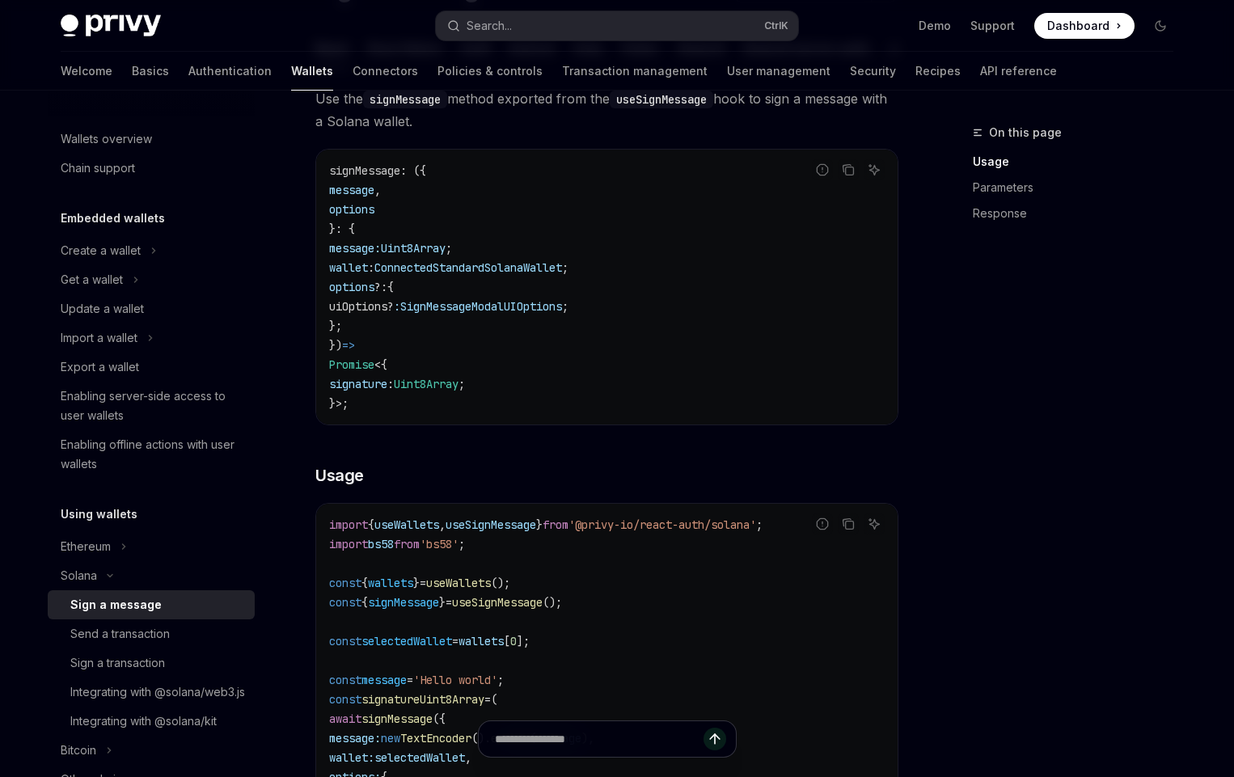
click at [495, 275] on span "ConnectedStandardSolanaWallet" at bounding box center [468, 267] width 188 height 15
click at [474, 362] on code "signMessage : ({ message , options }: { message: Uint8Array ; wallet : Connecte…" at bounding box center [606, 287] width 555 height 252
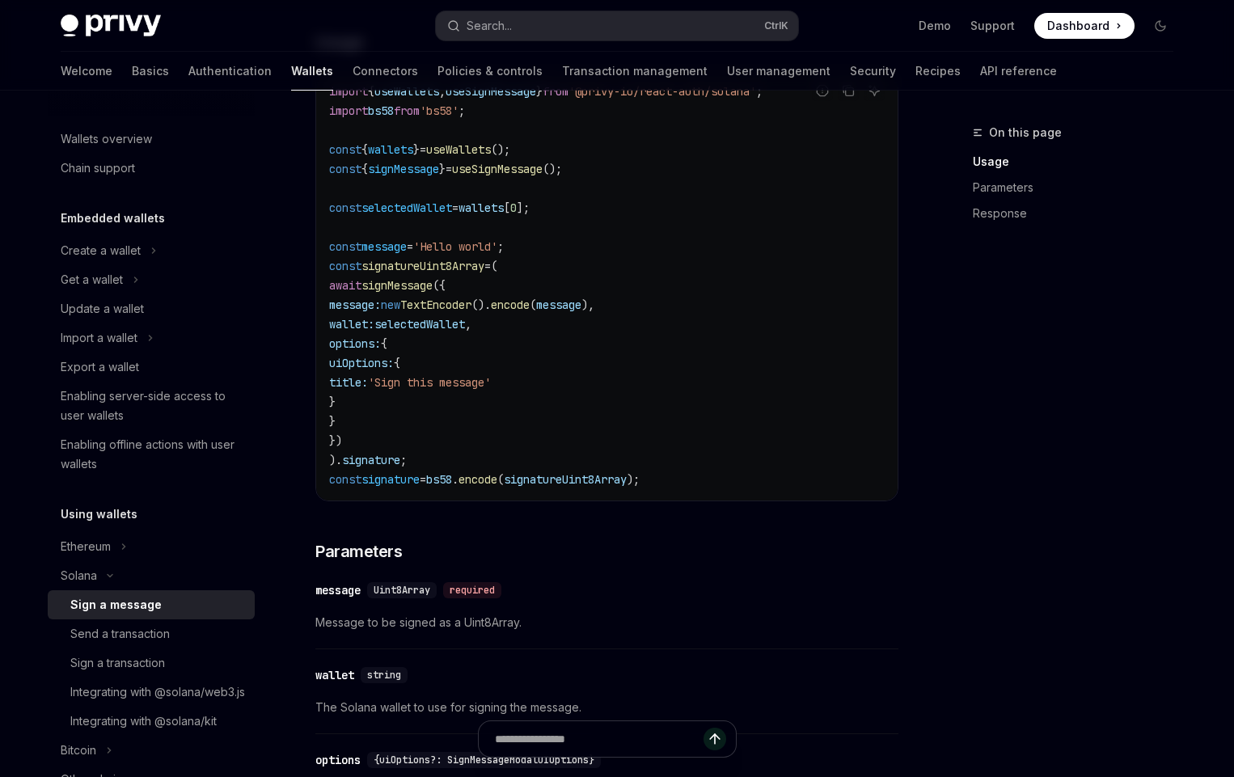
scroll to position [0, 0]
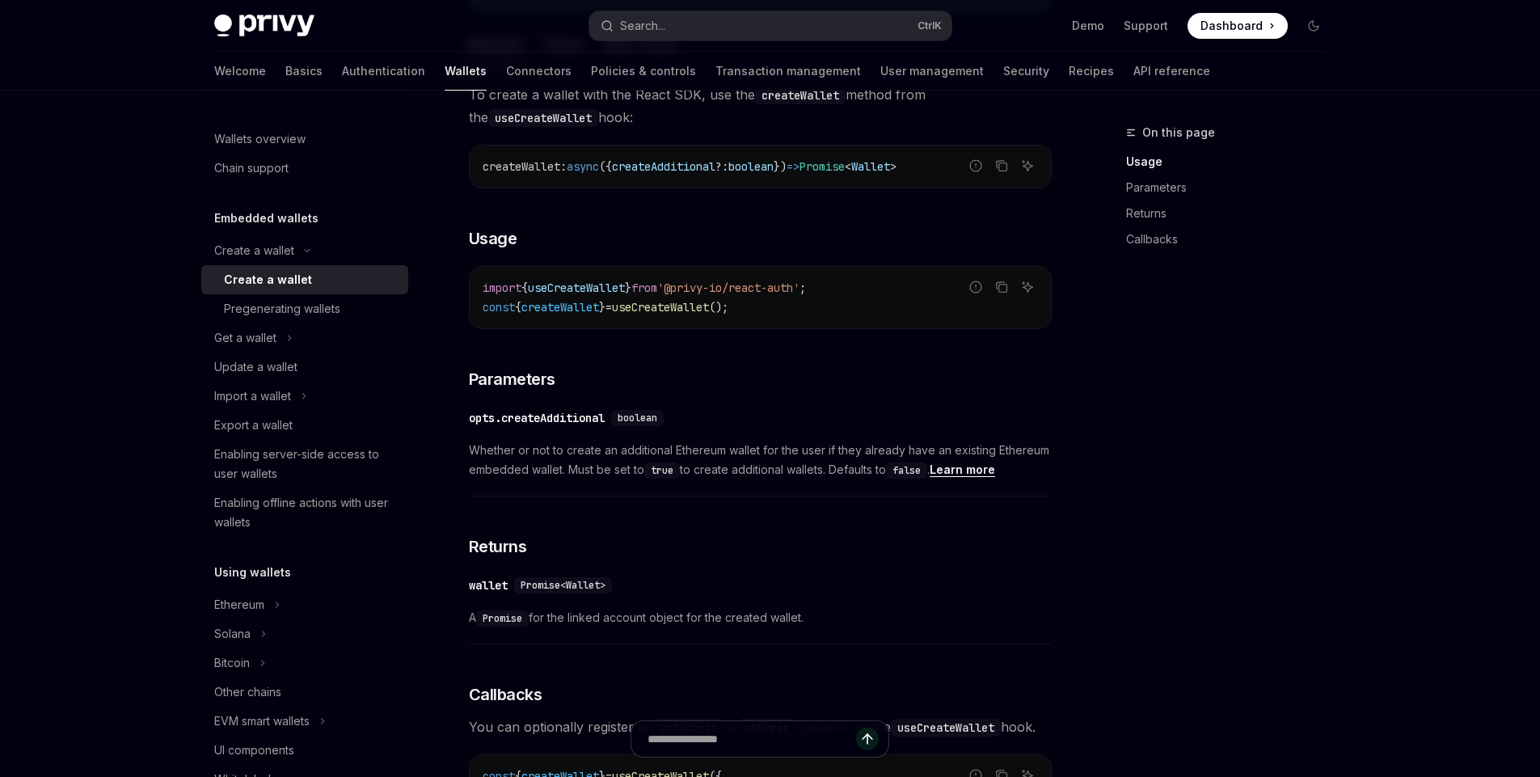
scroll to position [545, 0]
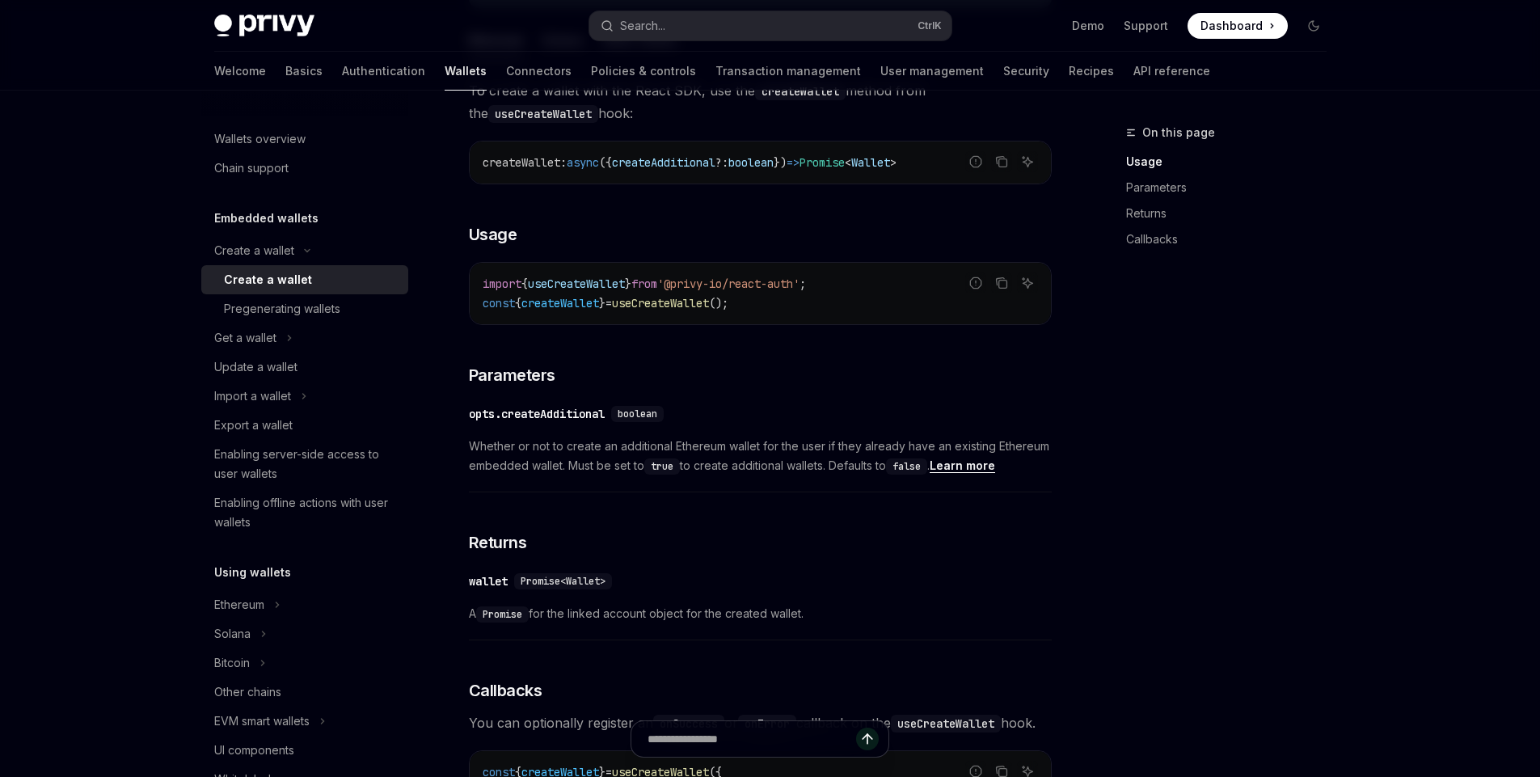
click at [624, 291] on span "useCreateWallet" at bounding box center [576, 283] width 97 height 15
click at [622, 324] on div "import { useCreateWallet } from '@privy-io/react-auth' ; const { createWallet }…" at bounding box center [760, 293] width 581 height 61
click at [265, 610] on button "Ethereum" at bounding box center [304, 604] width 207 height 29
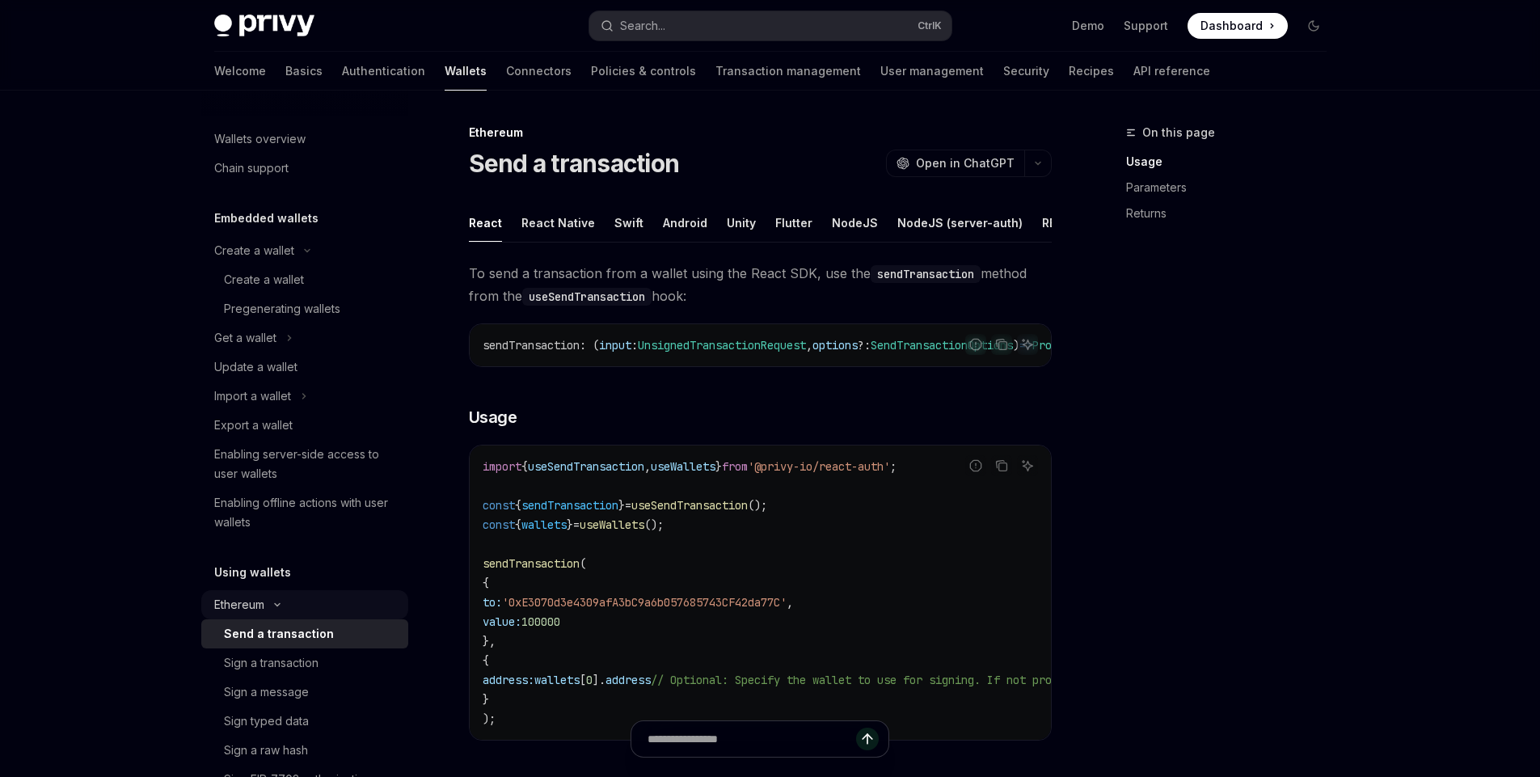
click at [265, 610] on button "Ethereum" at bounding box center [304, 604] width 207 height 29
click at [243, 648] on button "Bitcoin" at bounding box center [304, 662] width 207 height 29
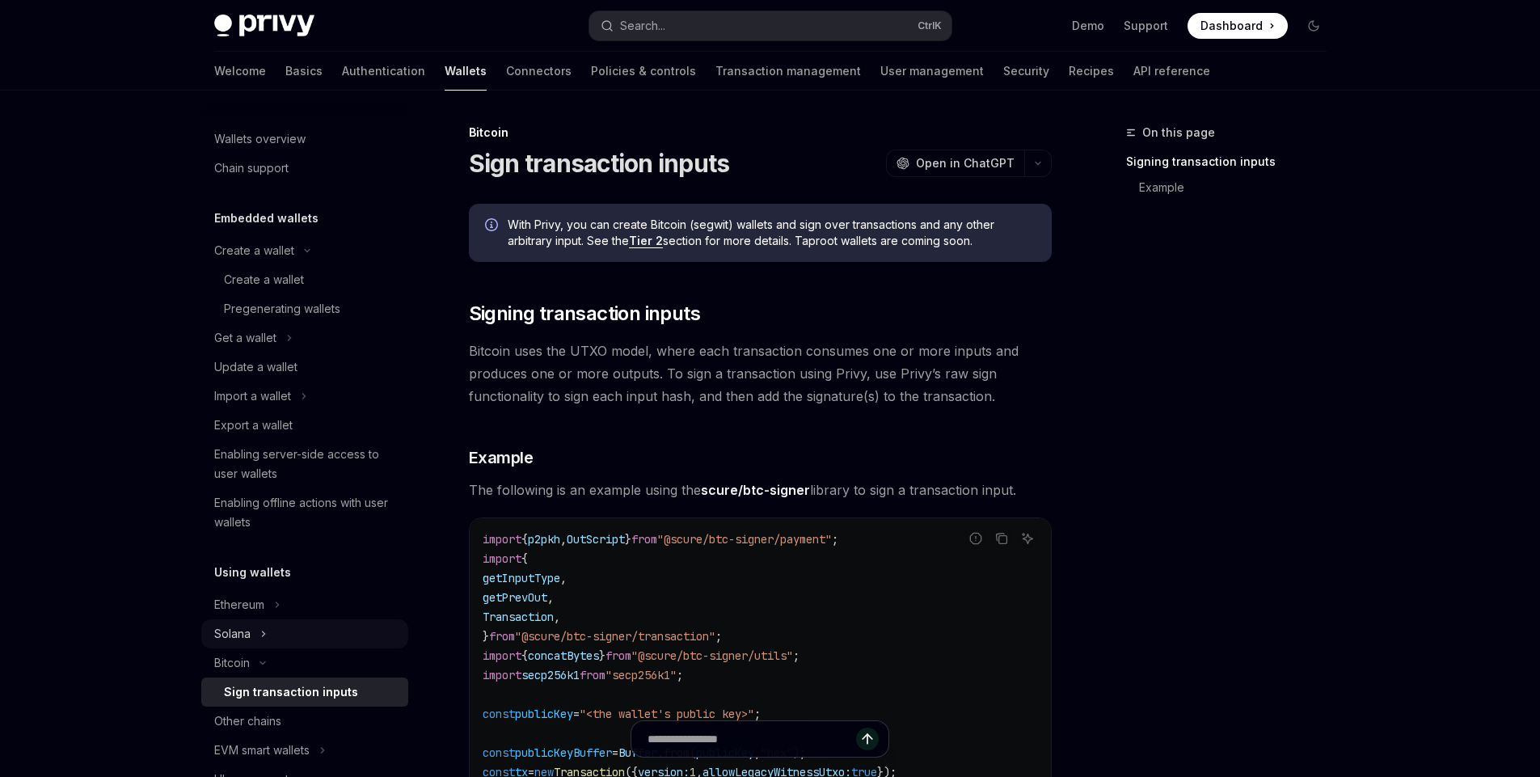
click at [246, 639] on div "Solana" at bounding box center [232, 633] width 36 height 19
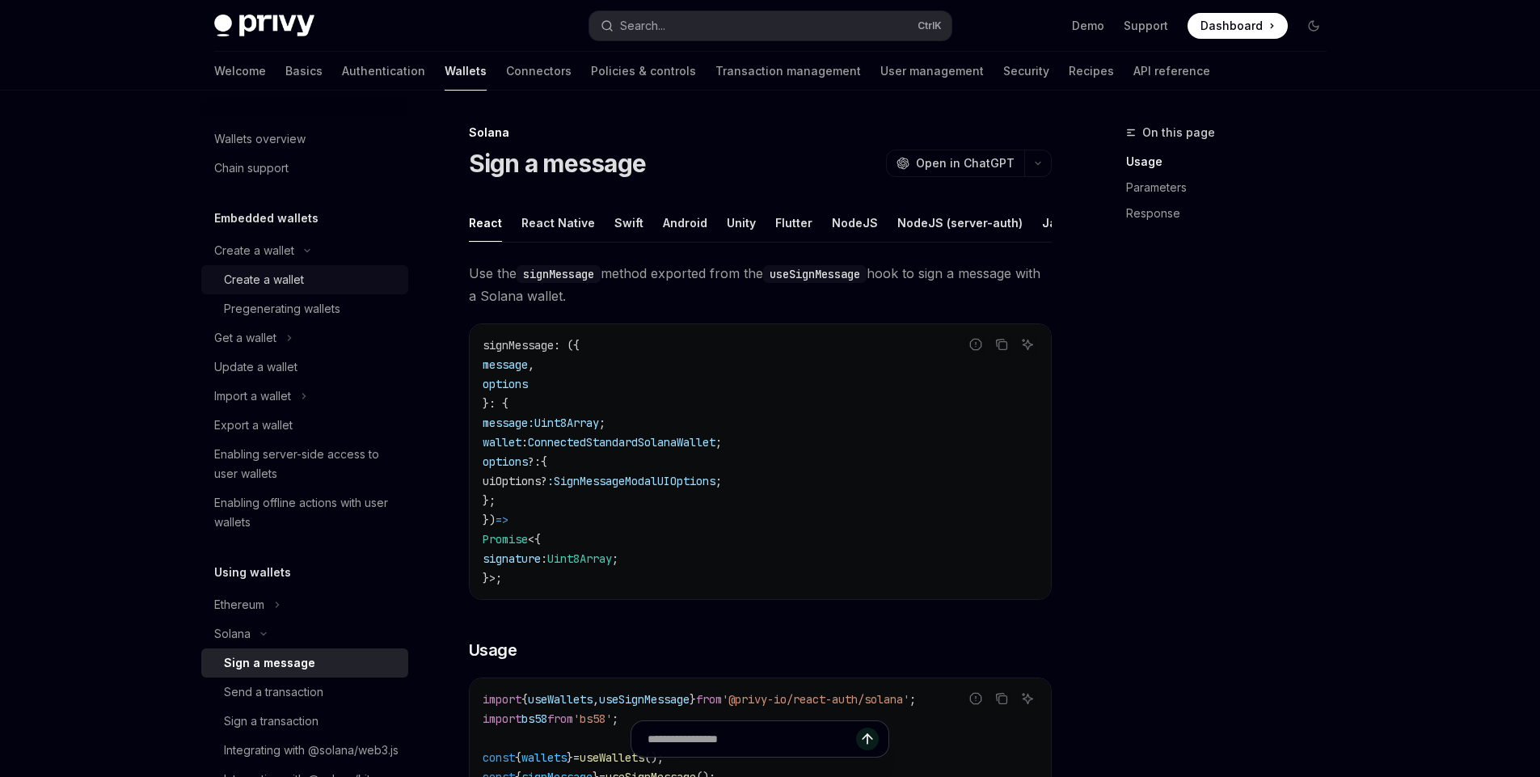
click at [310, 281] on div "Create a wallet" at bounding box center [311, 279] width 175 height 19
type textarea "*"
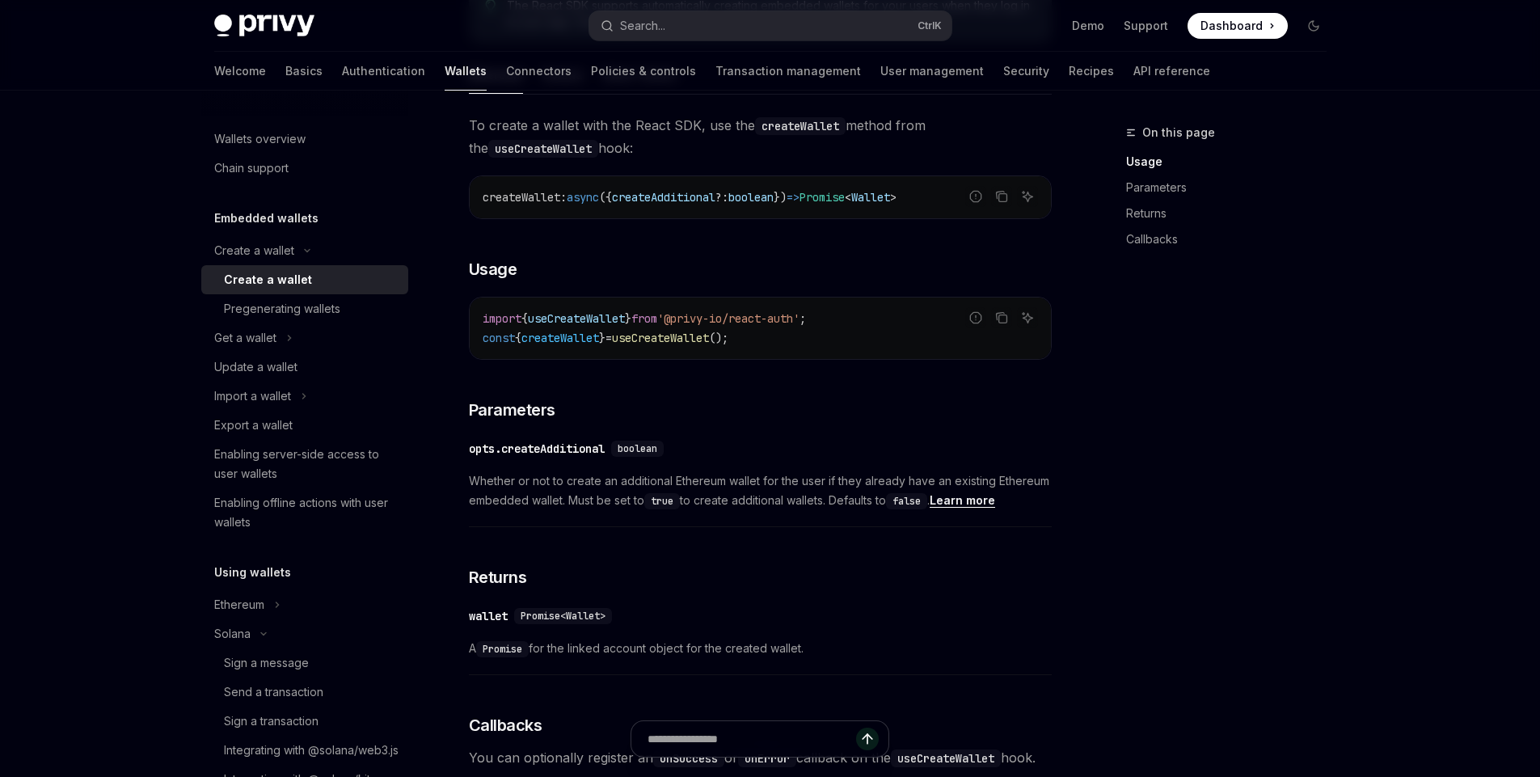
scroll to position [519, 0]
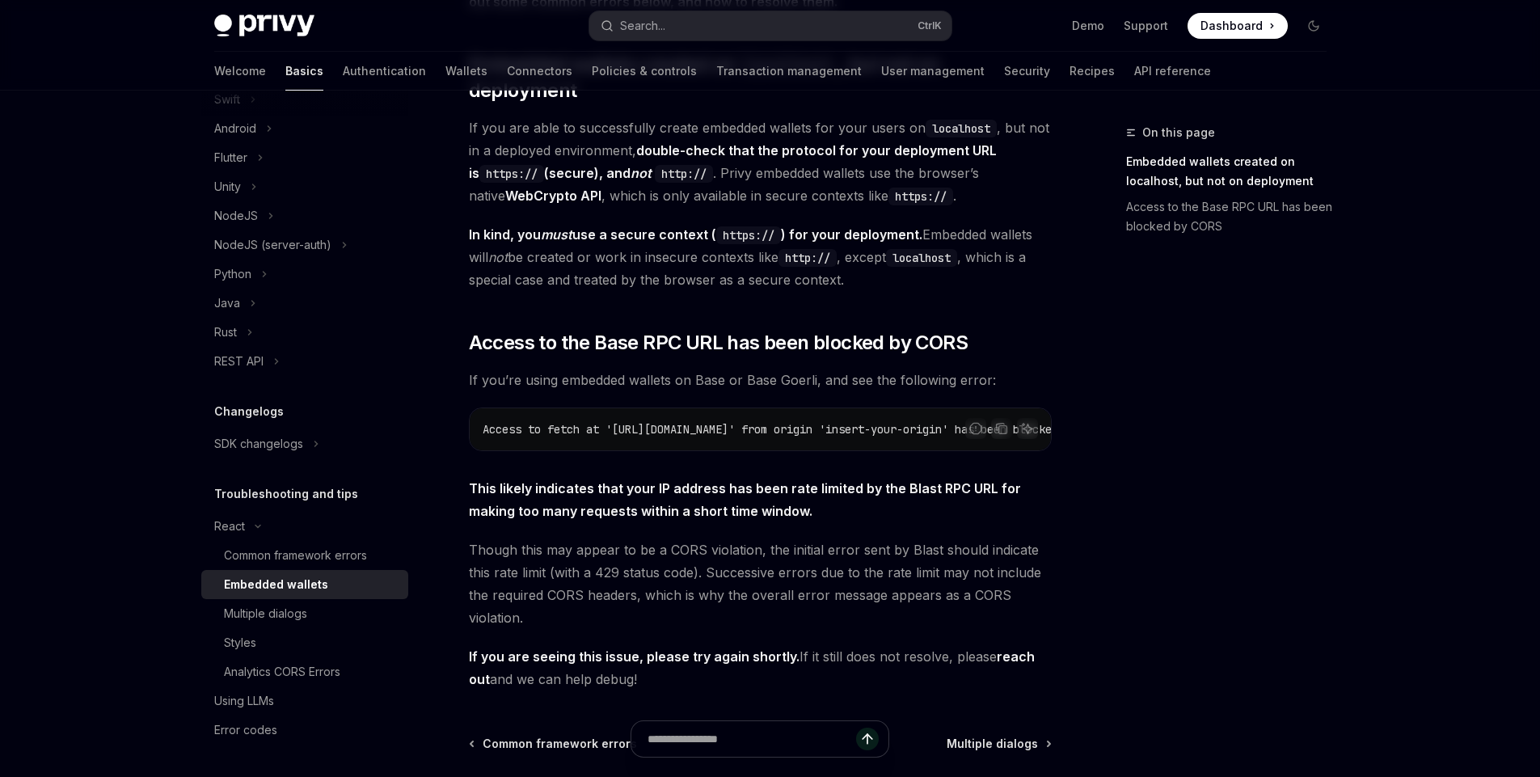
scroll to position [0, 9]
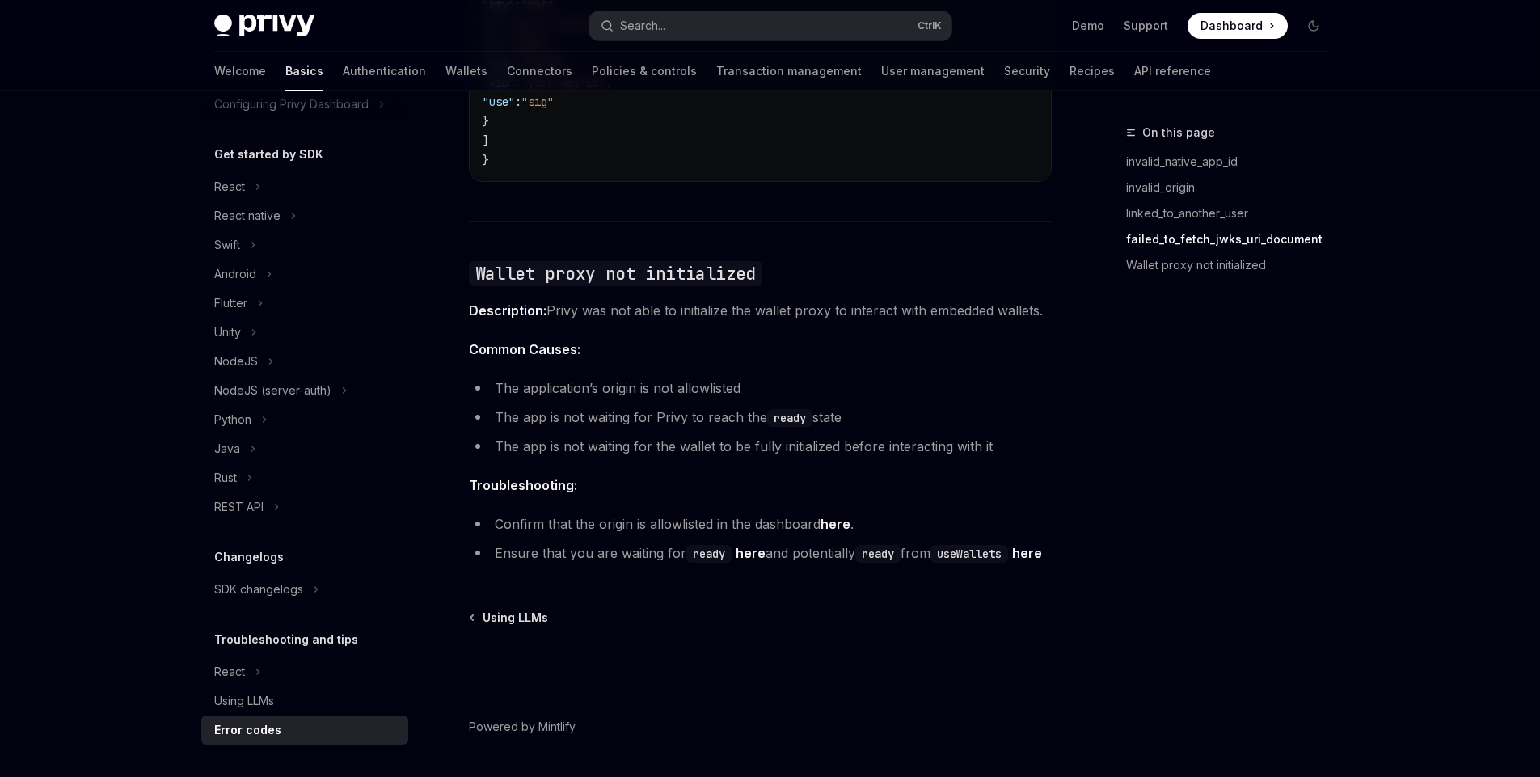
scroll to position [2475, 0]
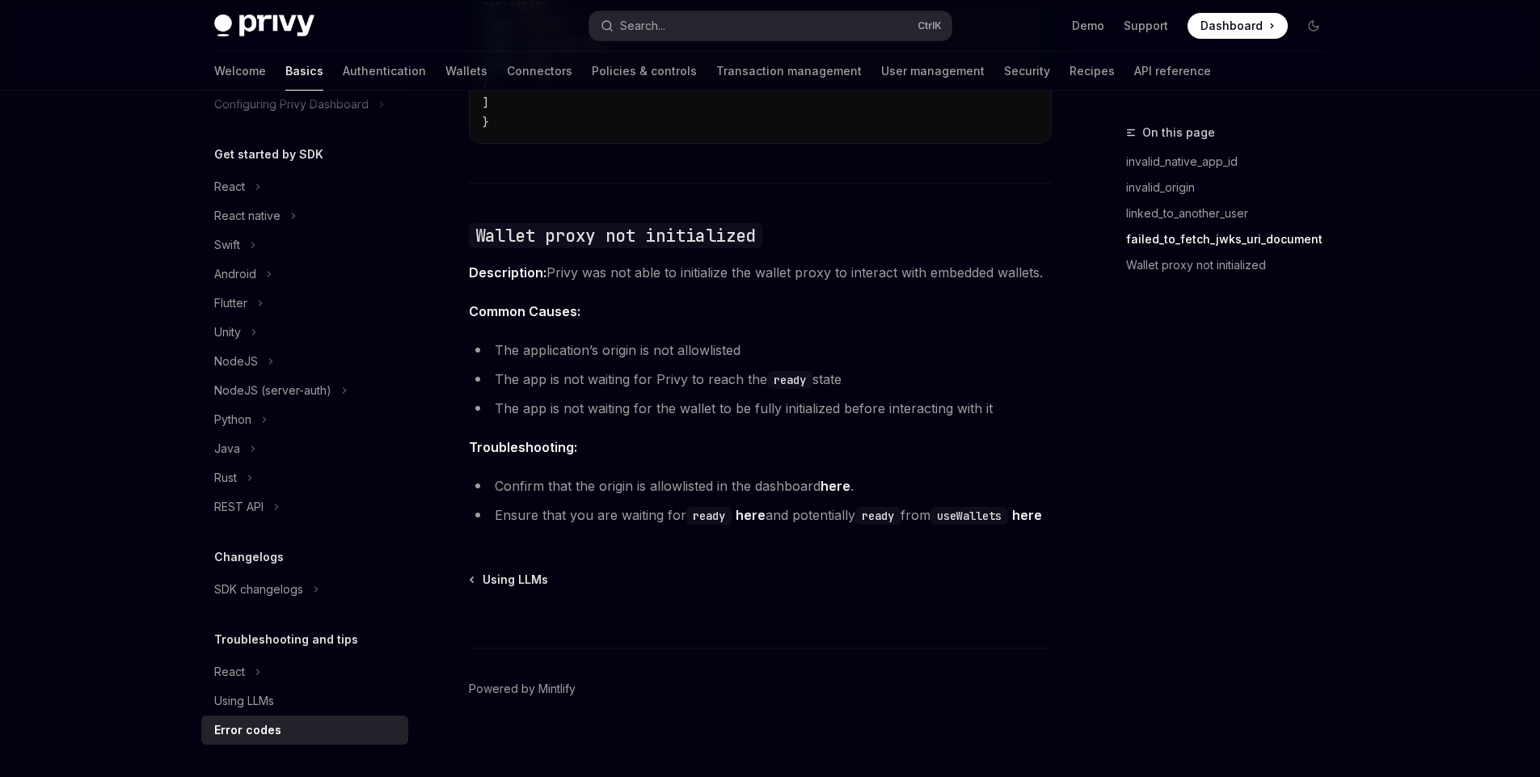
click at [673, 339] on li "The application’s origin is not allowlisted" at bounding box center [760, 350] width 583 height 23
click at [721, 339] on li "The application’s origin is not allowlisted" at bounding box center [760, 350] width 583 height 23
click at [671, 368] on li "The app is not waiting for Privy to reach the ready state" at bounding box center [760, 379] width 583 height 23
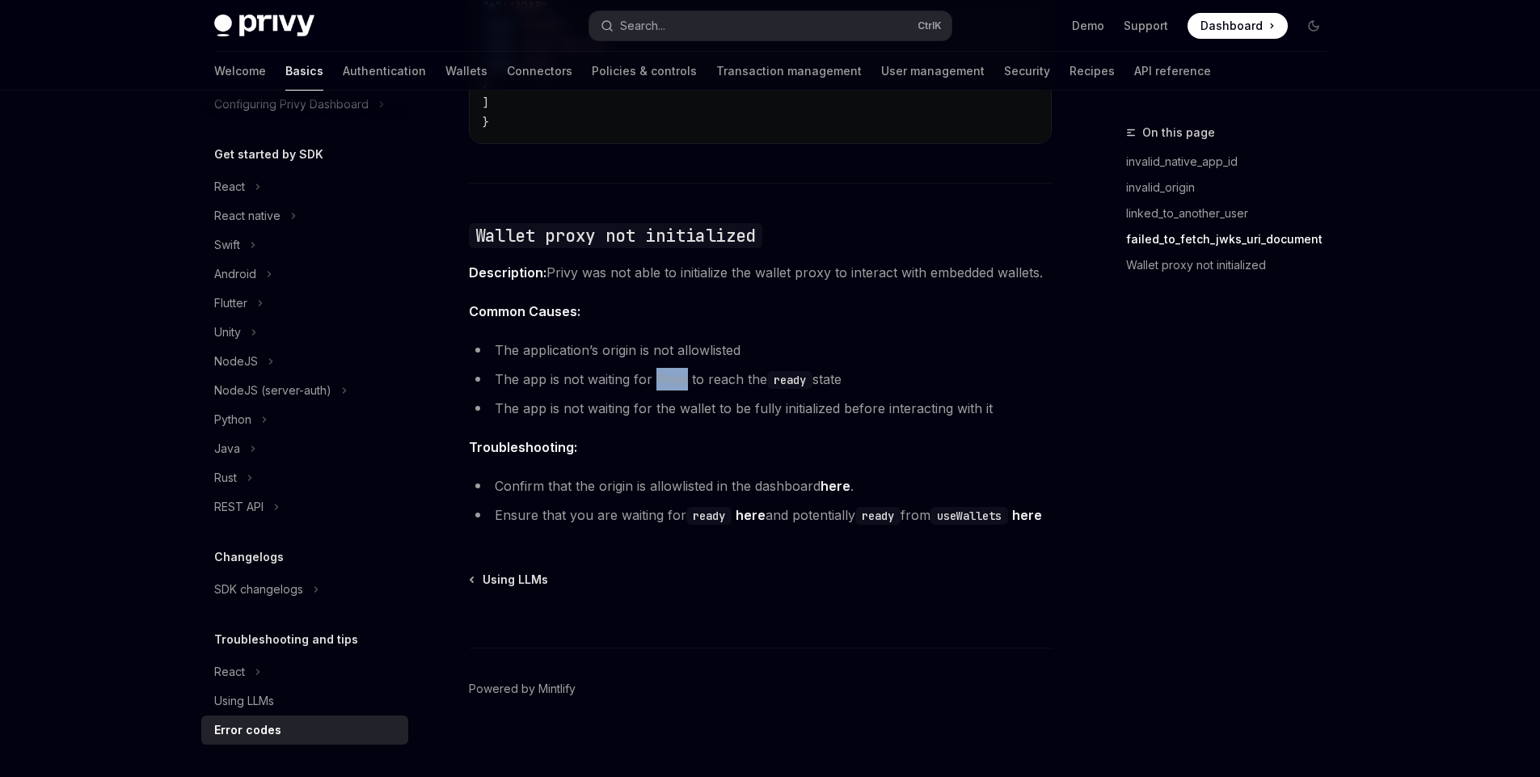
click at [671, 368] on li "The app is not waiting for Privy to reach the ready state" at bounding box center [760, 379] width 583 height 23
click at [719, 368] on li "The app is not waiting for Privy to reach the ready state" at bounding box center [760, 379] width 583 height 23
click at [732, 397] on li "The app is not waiting for the wallet to be fully initialized before interactin…" at bounding box center [760, 408] width 583 height 23
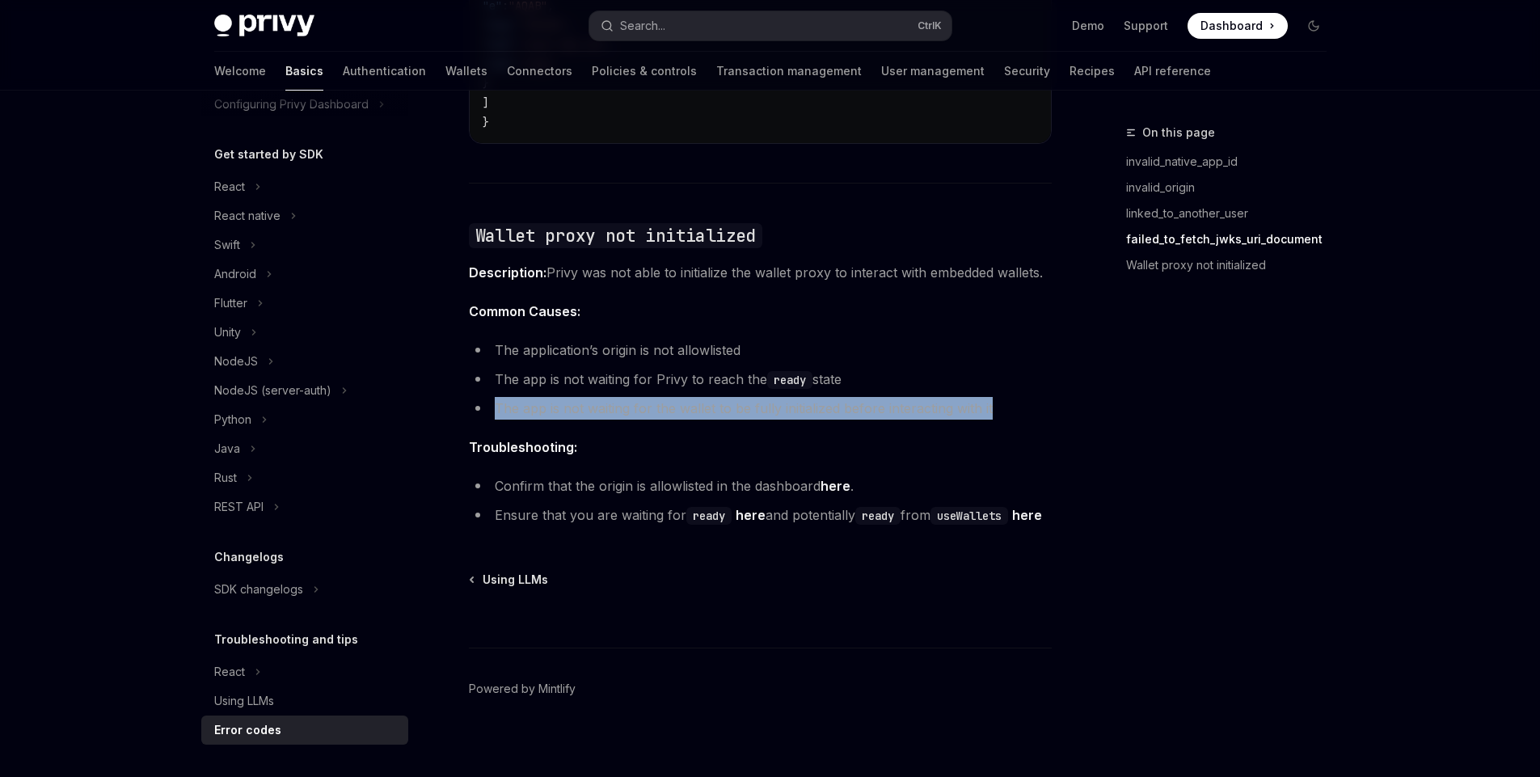
click at [732, 397] on li "The app is not waiting for the wallet to be fully initialized before interactin…" at bounding box center [760, 408] width 583 height 23
click at [776, 397] on li "The app is not waiting for the wallet to be fully initialized before interactin…" at bounding box center [760, 408] width 583 height 23
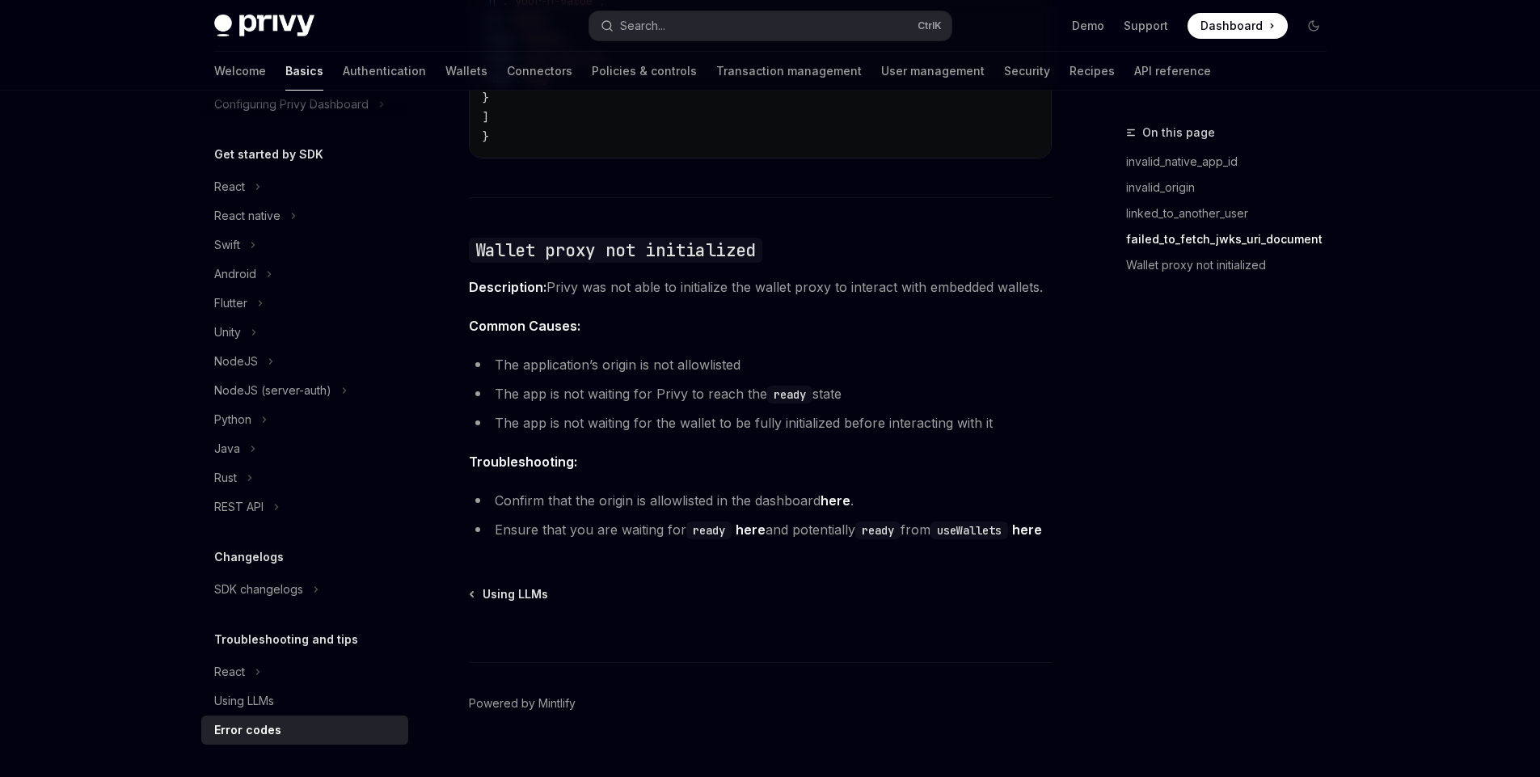
scroll to position [2486, 0]
